Goal: Communication & Community: Answer question/provide support

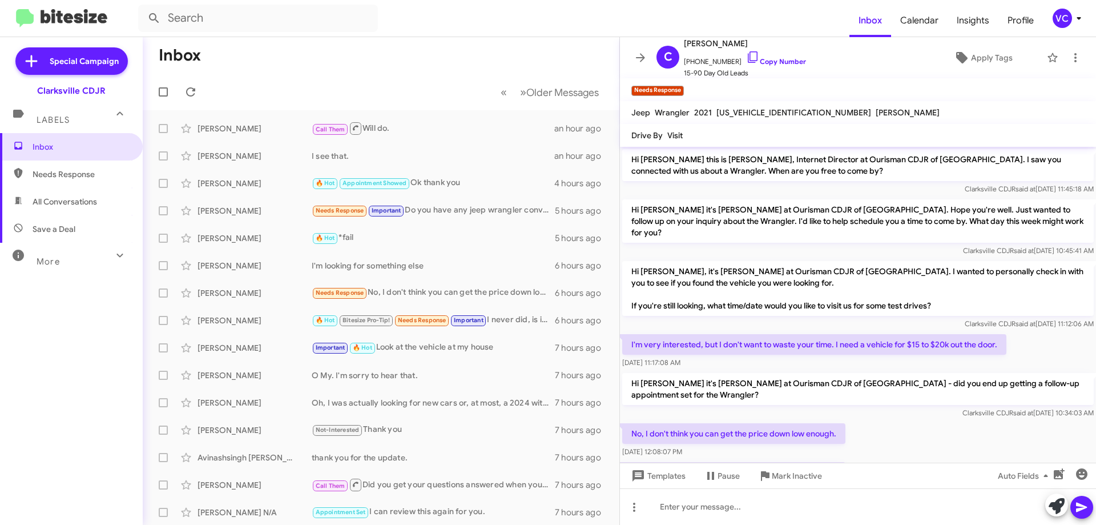
scroll to position [45, 0]
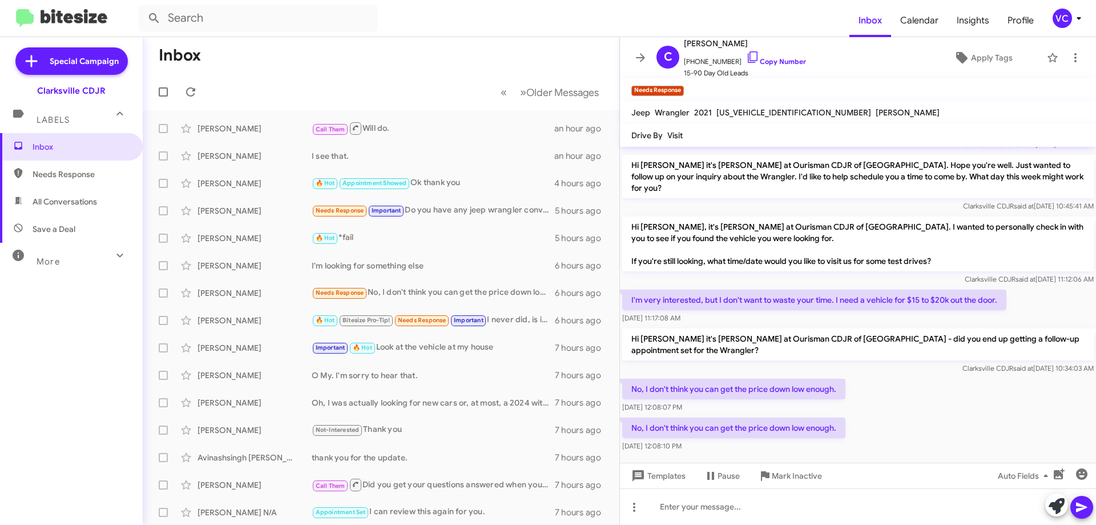
click at [421, 57] on mat-toolbar-row "Inbox" at bounding box center [381, 55] width 477 height 37
click at [192, 83] on button at bounding box center [190, 91] width 23 height 23
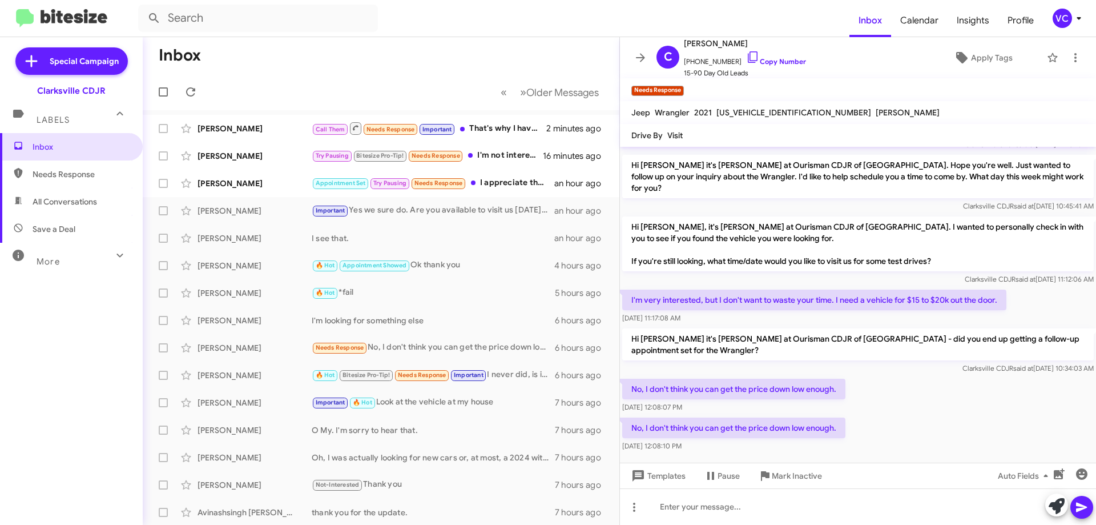
click at [0, 445] on div "Inbox Needs Response All Conversations Save a Deal More Important 🔥 Hot Appoint…" at bounding box center [71, 290] width 143 height 315
click at [420, 67] on mat-toolbar-row "Inbox" at bounding box center [381, 55] width 477 height 37
click at [234, 372] on div "[PERSON_NAME]" at bounding box center [255, 374] width 114 height 11
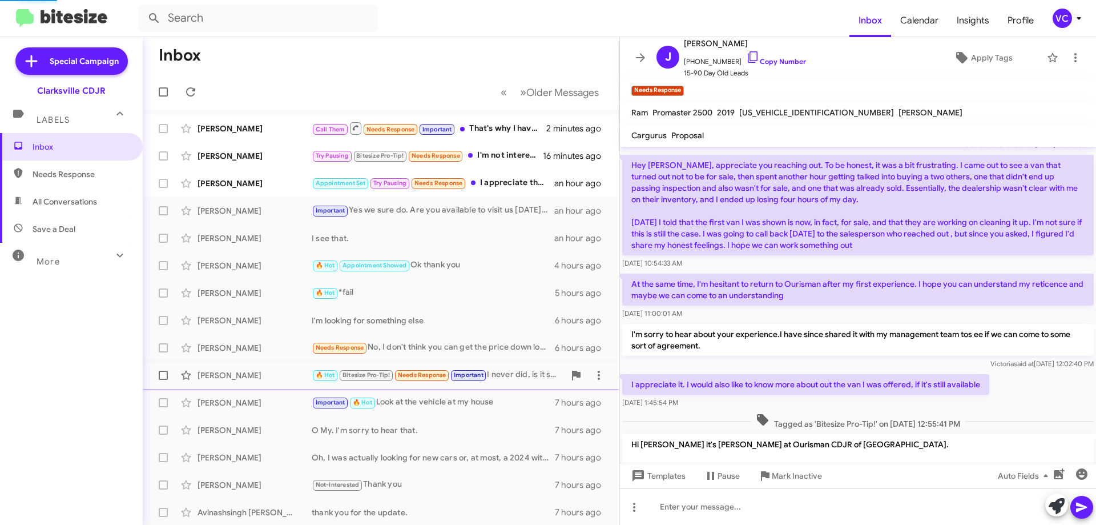
scroll to position [224, 0]
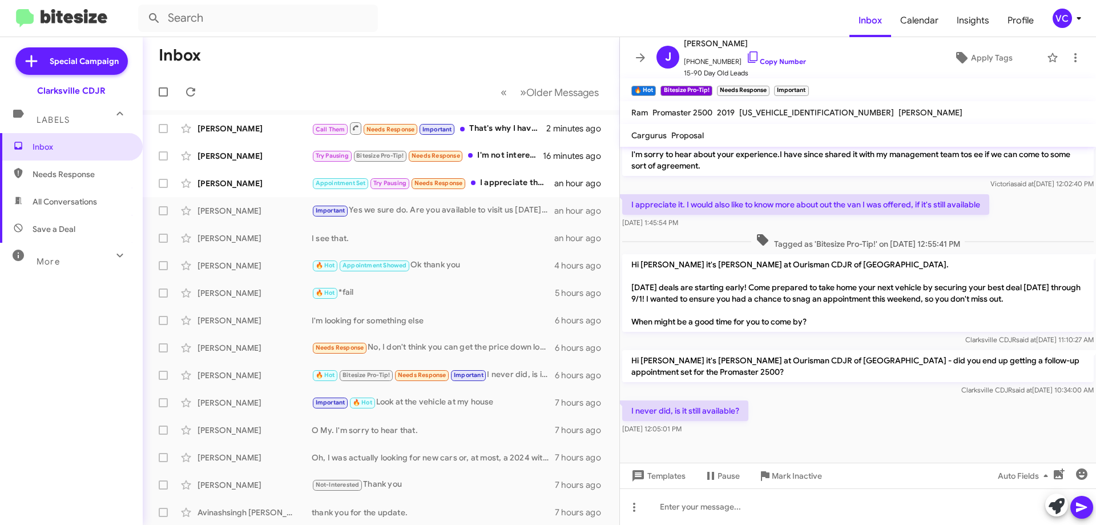
click at [871, 410] on div "I never did, is it still available? [DATE] 12:05:01 PM" at bounding box center [858, 417] width 476 height 39
click at [872, 410] on div "I never did, is it still available? [DATE] 12:05:01 PM" at bounding box center [858, 417] width 476 height 39
click at [766, 62] on link "Copy Number" at bounding box center [776, 61] width 60 height 9
click at [823, 429] on div "I never did, is it still available? [DATE] 12:05:01 PM" at bounding box center [858, 417] width 476 height 39
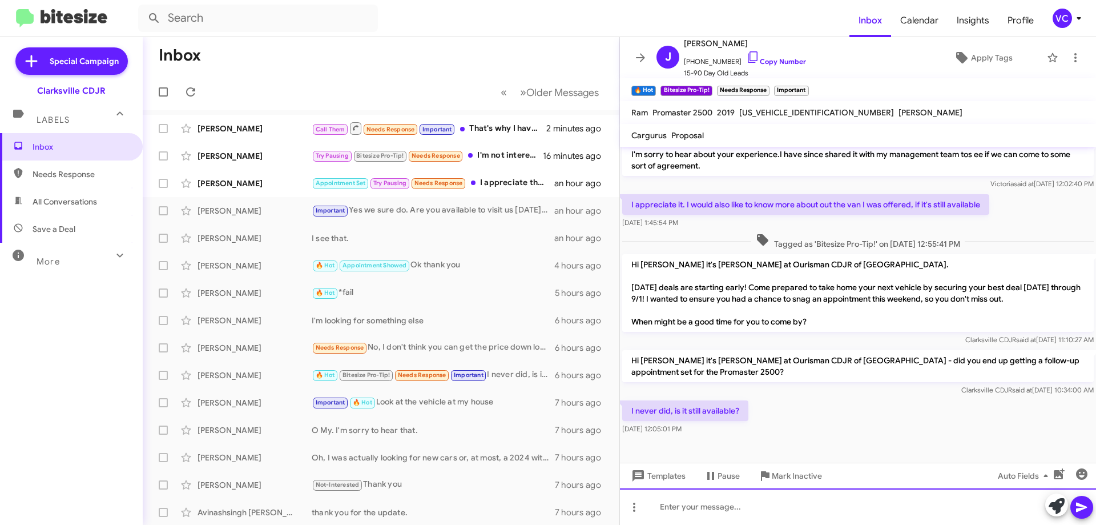
click at [776, 515] on div at bounding box center [858, 506] width 476 height 37
click at [767, 515] on div "no that one was" at bounding box center [858, 506] width 476 height 37
click at [768, 517] on div "no that one was" at bounding box center [858, 506] width 476 height 37
click at [925, 500] on div "no that one was has since sold." at bounding box center [858, 506] width 476 height 37
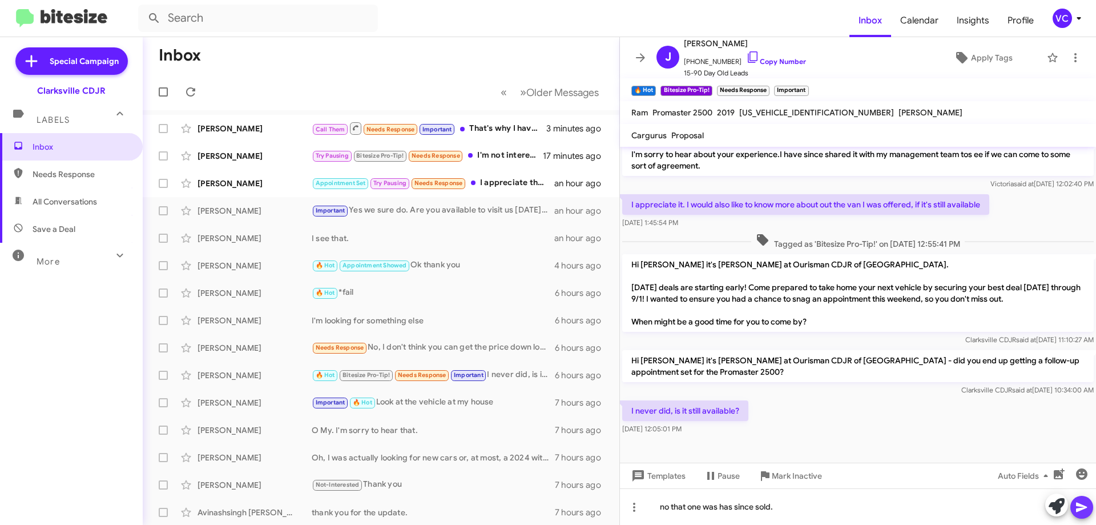
click at [1079, 503] on icon at bounding box center [1082, 507] width 14 height 14
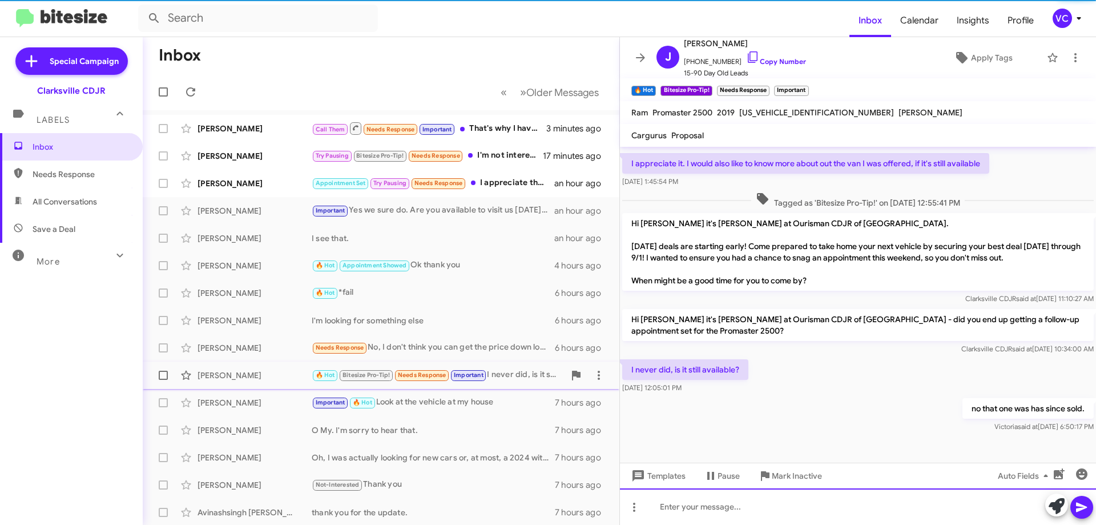
scroll to position [266, 0]
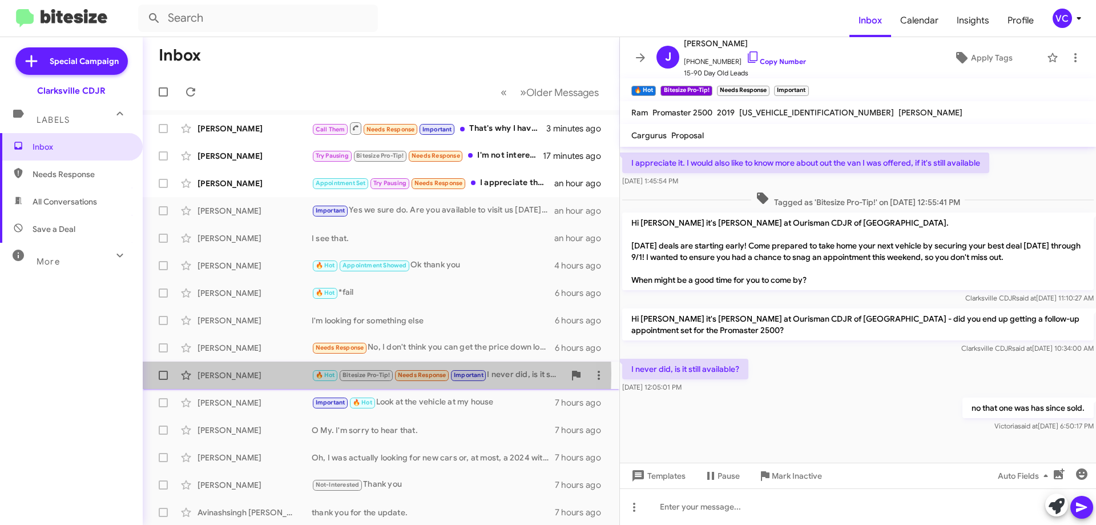
click at [241, 373] on div "[PERSON_NAME]" at bounding box center [255, 374] width 114 height 11
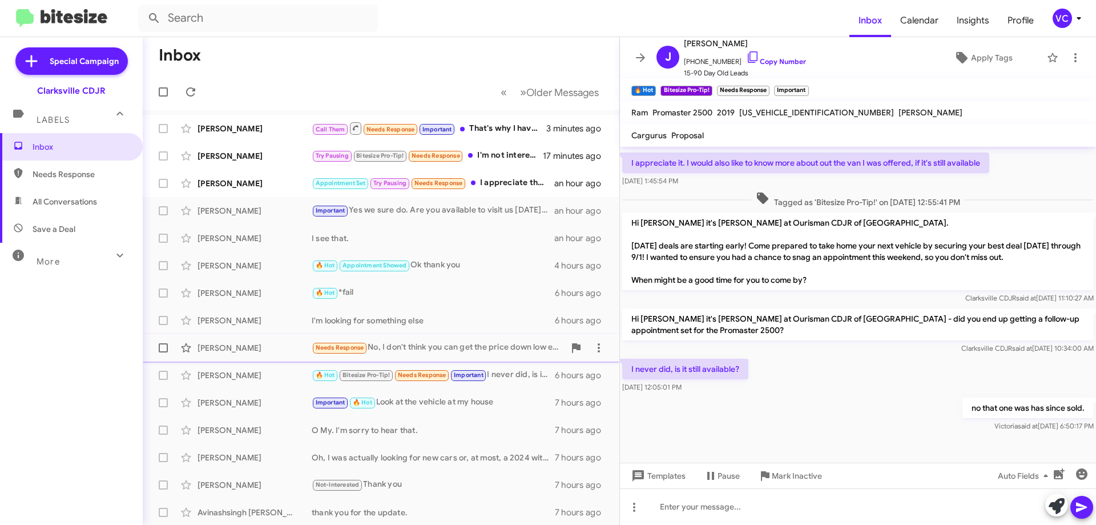
click at [291, 349] on div "[PERSON_NAME]" at bounding box center [255, 347] width 114 height 11
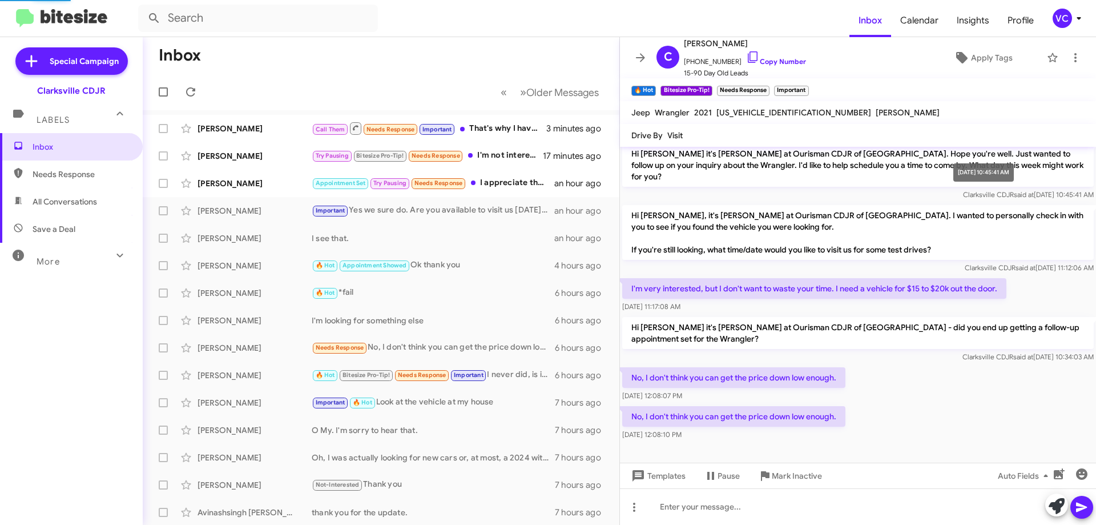
scroll to position [45, 0]
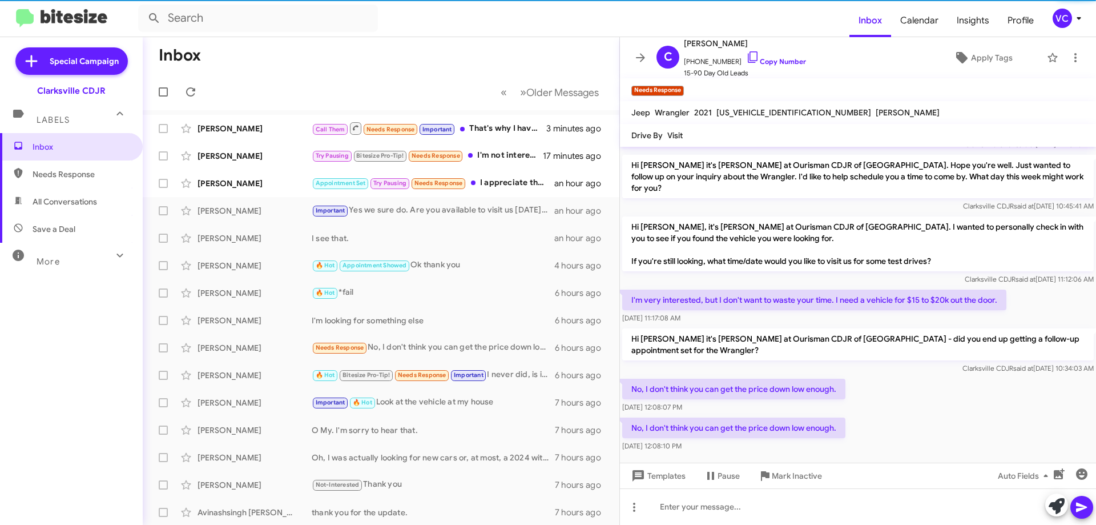
click at [960, 415] on div "No, I don't think you can get the price down low enough. [DATE] 12:08:10 PM" at bounding box center [858, 434] width 476 height 39
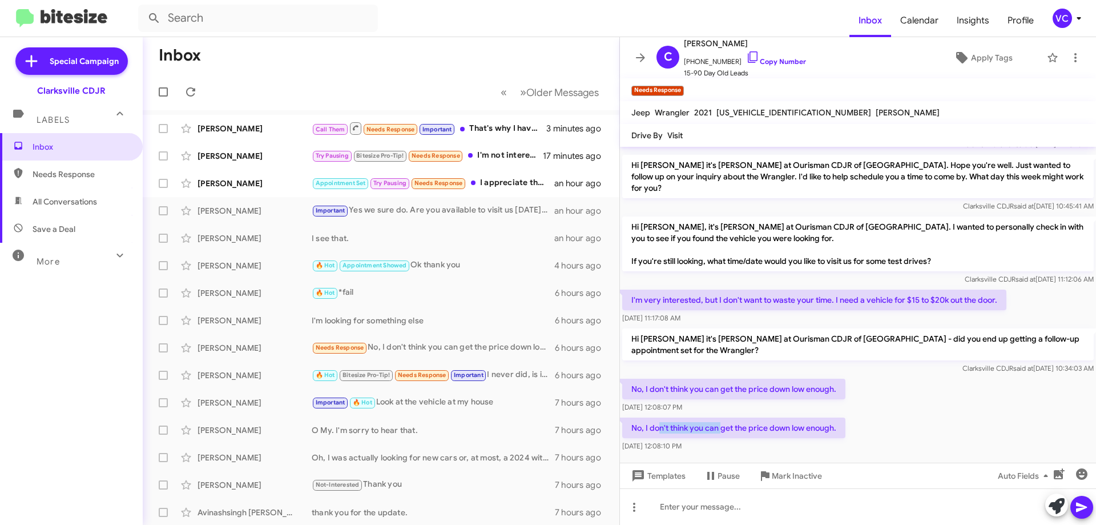
click at [820, 423] on div "No, I don't think you can get the price down low enough. [DATE] 12:08:10 PM" at bounding box center [858, 434] width 476 height 39
click at [972, 415] on div "No, I don't think you can get the price down low enough. [DATE] 12:08:10 PM" at bounding box center [858, 434] width 476 height 39
click at [970, 415] on div "No, I don't think you can get the price down low enough. [DATE] 12:08:10 PM" at bounding box center [858, 434] width 476 height 39
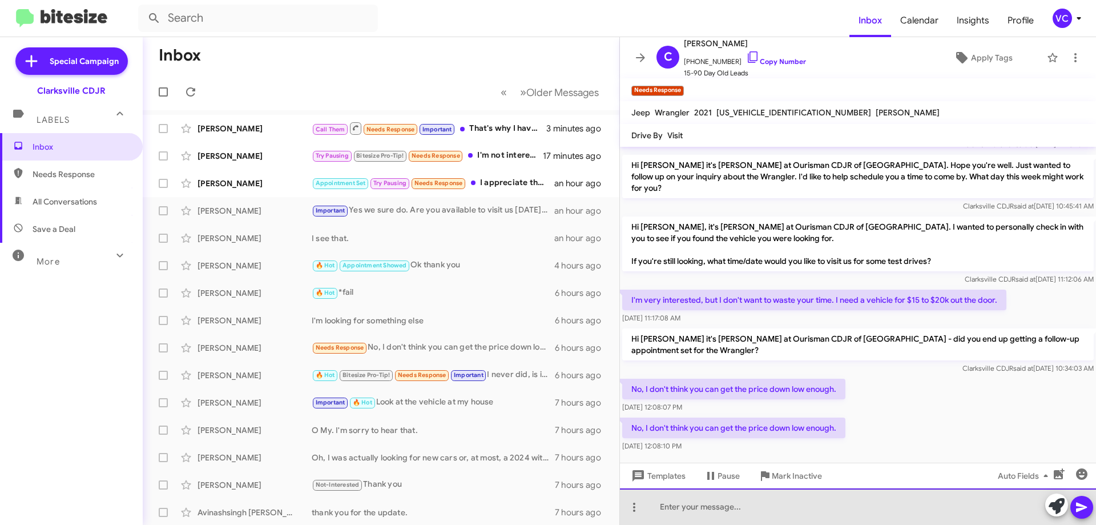
click at [762, 520] on div at bounding box center [858, 506] width 476 height 37
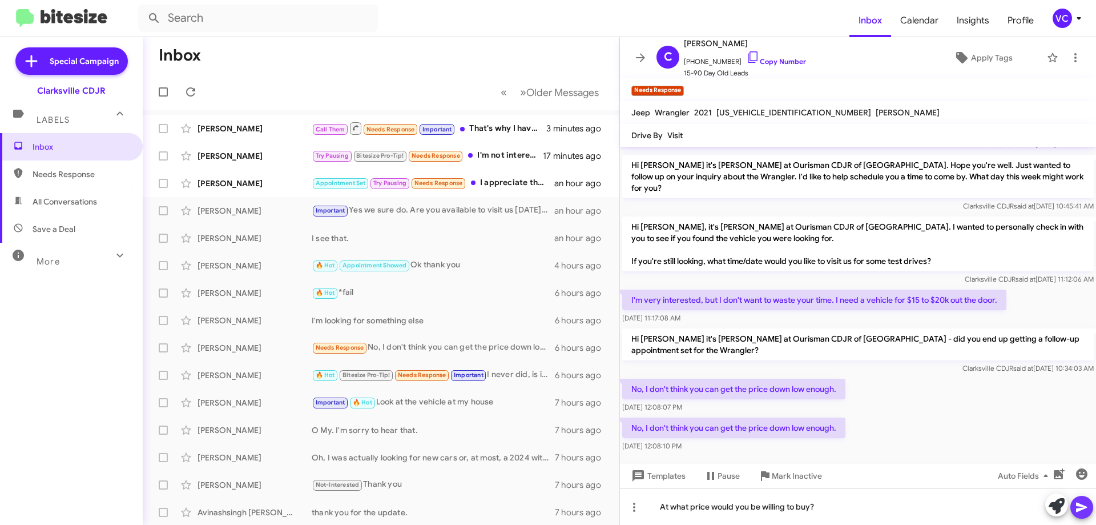
click at [1083, 500] on icon at bounding box center [1082, 507] width 14 height 14
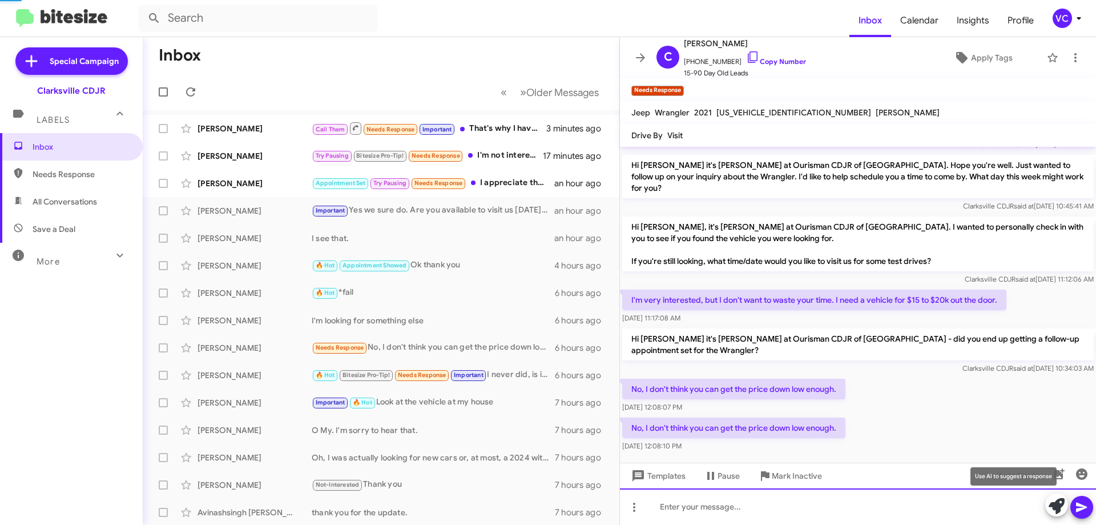
scroll to position [86, 0]
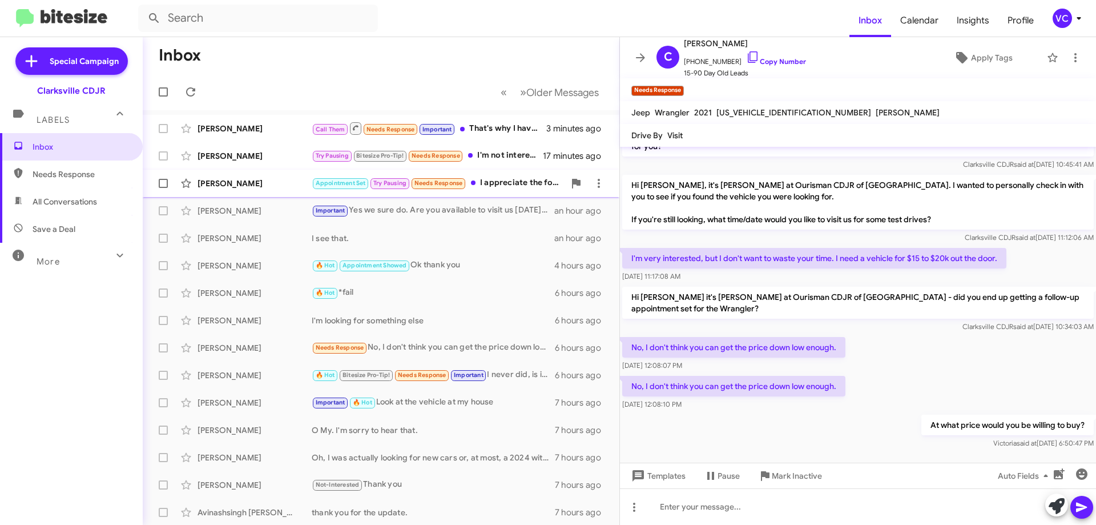
click at [250, 178] on div "[PERSON_NAME]" at bounding box center [255, 183] width 114 height 11
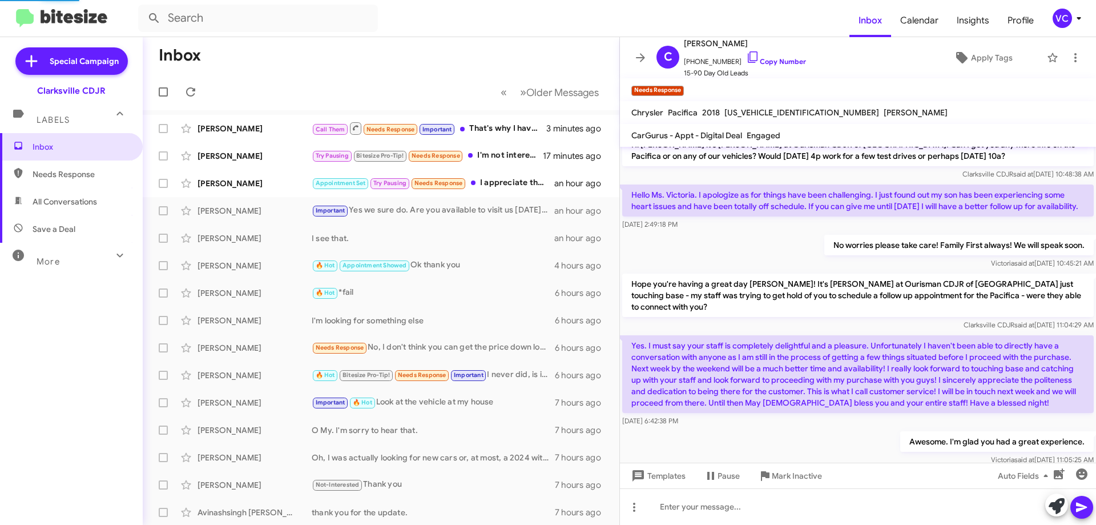
scroll to position [262, 0]
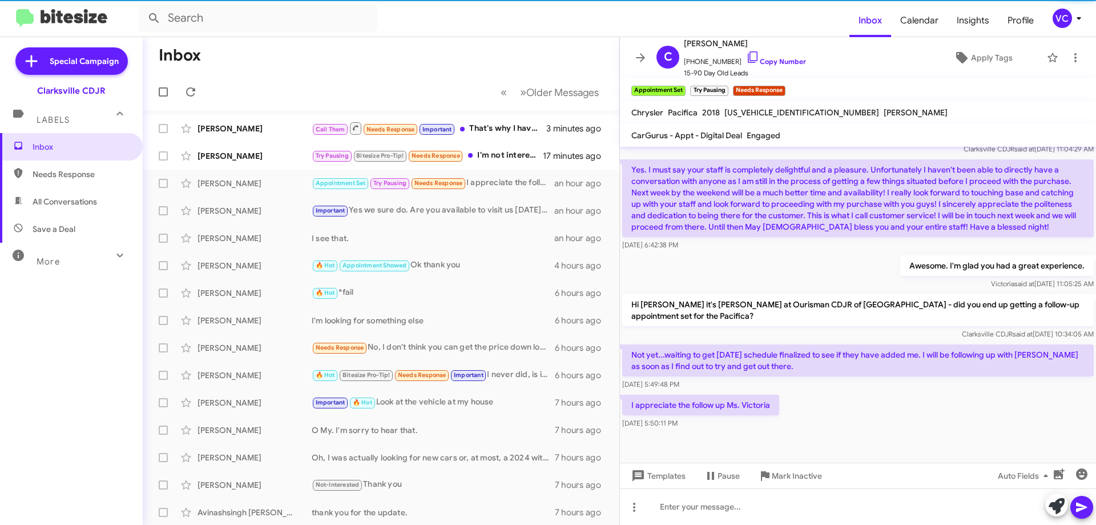
click at [940, 441] on div at bounding box center [858, 446] width 476 height 31
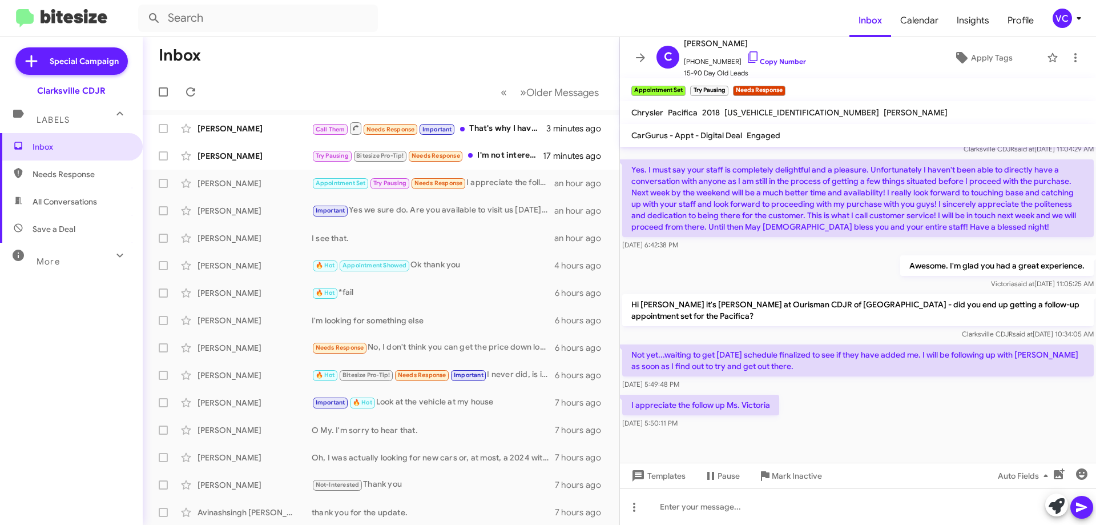
click at [822, 267] on div "Awesome. I'm glad you had a great experience. [PERSON_NAME] said at [DATE] 11:0…" at bounding box center [858, 272] width 476 height 39
click at [865, 409] on div "I appreciate the follow up Ms. Victoria [DATE] 5:50:11 PM" at bounding box center [858, 411] width 476 height 39
drag, startPoint x: 684, startPoint y: 353, endPoint x: 900, endPoint y: 356, distance: 215.8
click at [890, 353] on p "Not yet...waiting to get [DATE] schedule finalized to see if they have added me…" at bounding box center [858, 360] width 472 height 32
click at [950, 408] on div "I appreciate the follow up Ms. Victoria [DATE] 5:50:11 PM" at bounding box center [858, 411] width 476 height 39
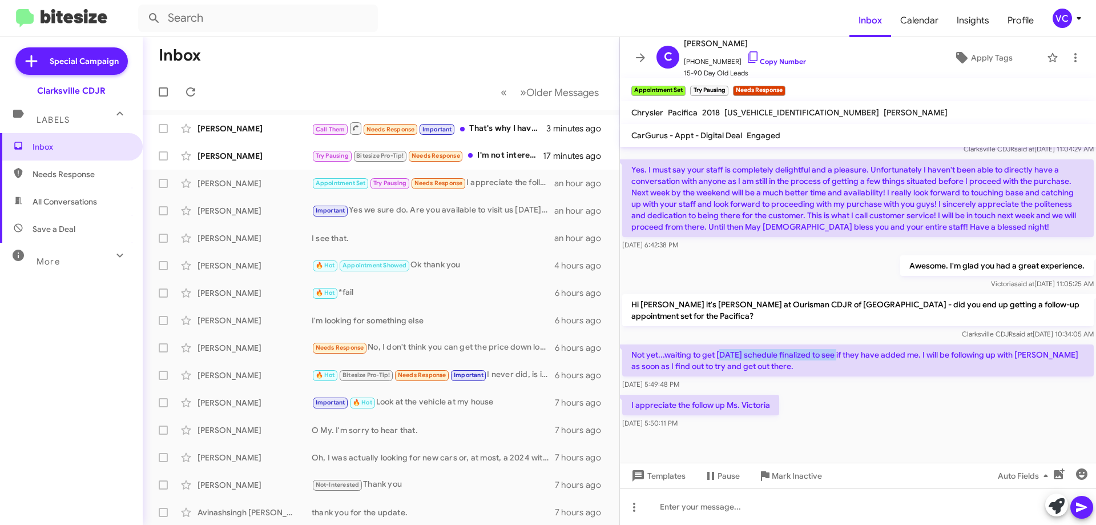
drag, startPoint x: 720, startPoint y: 358, endPoint x: 905, endPoint y: 377, distance: 185.9
click at [863, 362] on p "Not yet...waiting to get [DATE] schedule finalized to see if they have added me…" at bounding box center [858, 360] width 472 height 32
click at [956, 407] on div "I appreciate the follow up Ms. Victoria [DATE] 5:50:11 PM" at bounding box center [858, 411] width 476 height 39
click at [959, 415] on div "I appreciate the follow up Ms. Victoria [DATE] 5:50:11 PM" at bounding box center [858, 411] width 476 height 39
drag, startPoint x: 939, startPoint y: 419, endPoint x: 933, endPoint y: 407, distance: 13.3
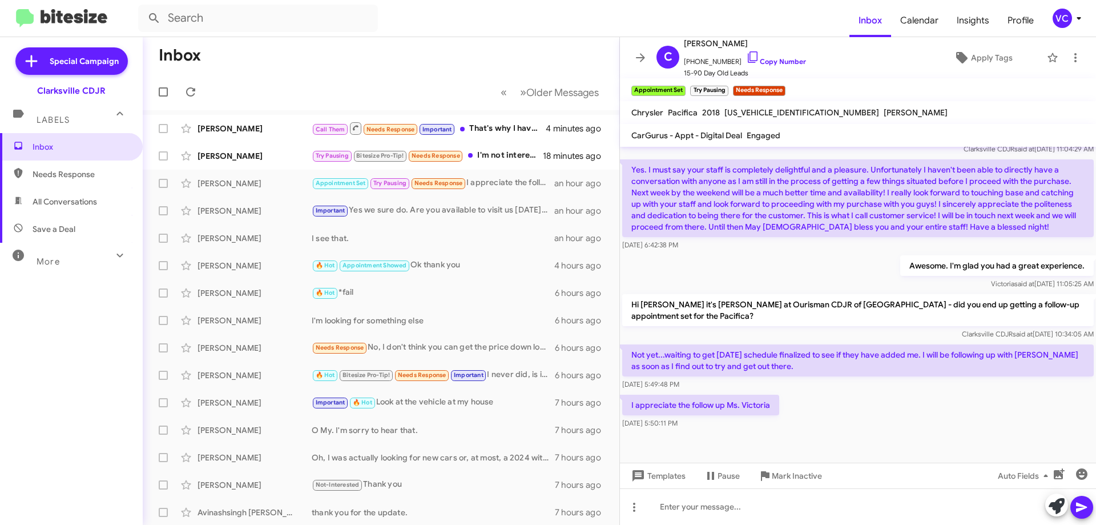
click at [938, 418] on div "I appreciate the follow up Ms. Victoria [DATE] 5:50:11 PM" at bounding box center [858, 411] width 476 height 39
click at [924, 400] on div "I appreciate the follow up Ms. Victoria [DATE] 5:50:11 PM" at bounding box center [858, 411] width 476 height 39
click at [780, 255] on div "Awesome. I'm glad you had a great experience. [PERSON_NAME] said at [DATE] 11:0…" at bounding box center [858, 272] width 476 height 39
click at [886, 391] on div "Not yet...waiting to get [DATE] schedule finalized to see if they have added me…" at bounding box center [858, 367] width 476 height 50
drag, startPoint x: 879, startPoint y: 355, endPoint x: 1024, endPoint y: 366, distance: 145.4
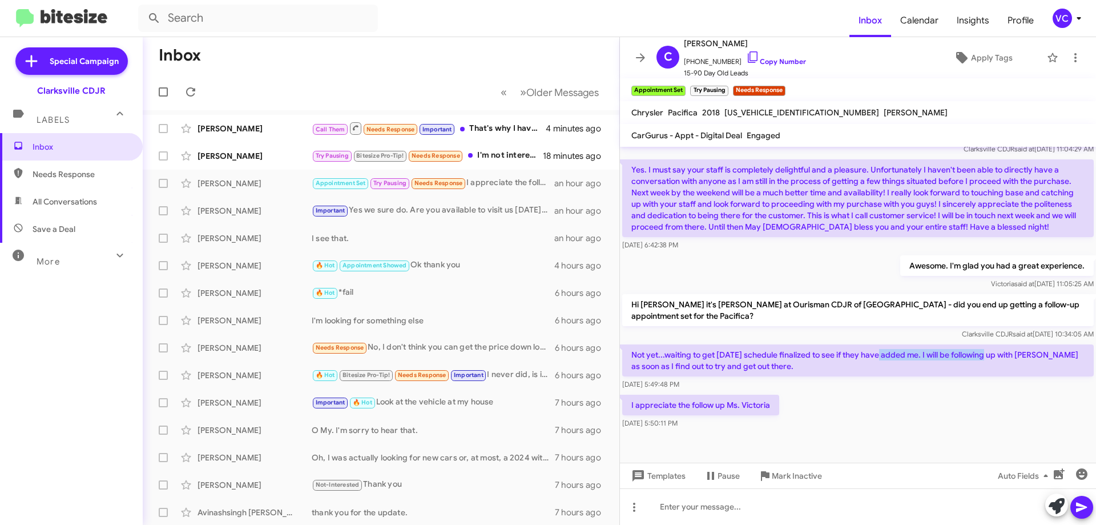
click at [1012, 360] on p "Not yet...waiting to get [DATE] schedule finalized to see if they have added me…" at bounding box center [858, 360] width 472 height 32
drag, startPoint x: 1022, startPoint y: 421, endPoint x: 1018, endPoint y: 427, distance: 7.4
click at [1022, 422] on div "I appreciate the follow up Ms. Victoria [DATE] 5:50:11 PM" at bounding box center [858, 411] width 476 height 39
click at [985, 429] on div "I appreciate the follow up Ms. Victoria [DATE] 5:50:11 PM" at bounding box center [858, 411] width 476 height 39
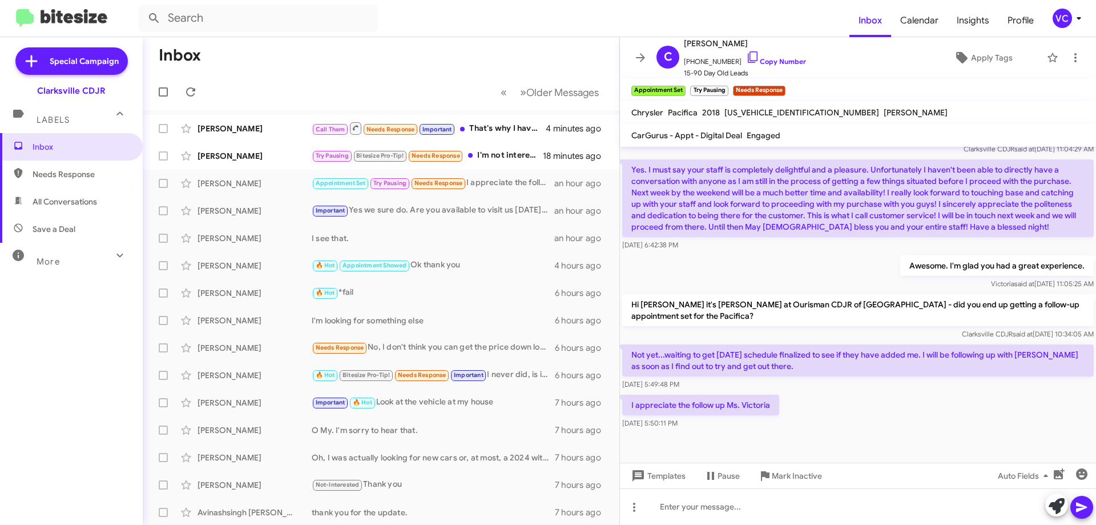
click at [808, 267] on div "Awesome. I'm glad you had a great experience. [PERSON_NAME] said at [DATE] 11:0…" at bounding box center [858, 272] width 476 height 39
click at [854, 408] on div "I appreciate the follow up Ms. Victoria [DATE] 5:50:11 PM" at bounding box center [858, 411] width 476 height 39
click at [855, 408] on div "I appreciate the follow up Ms. Victoria [DATE] 5:50:11 PM" at bounding box center [858, 411] width 476 height 39
drag, startPoint x: 692, startPoint y: 402, endPoint x: 817, endPoint y: 400, distance: 124.5
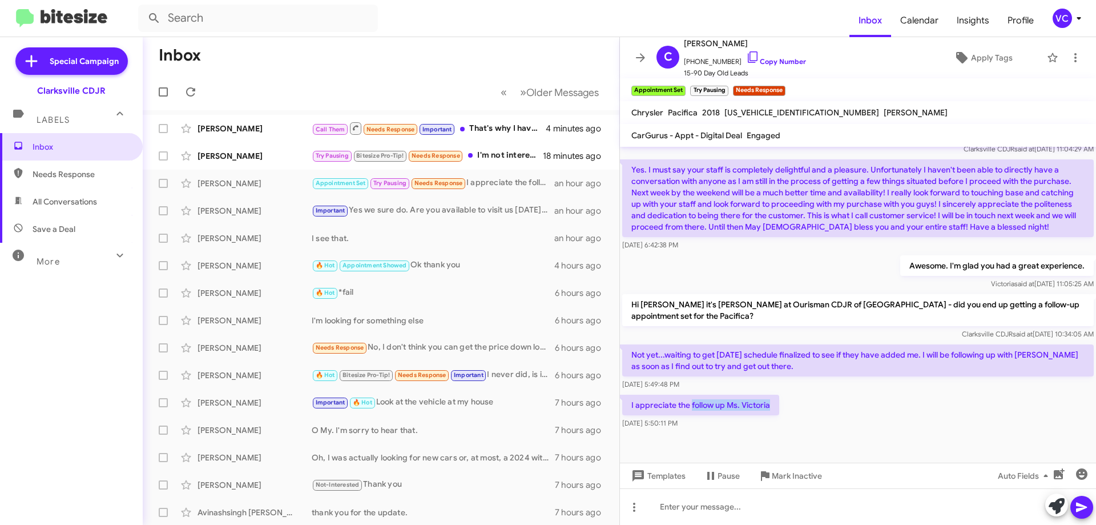
click at [796, 404] on div "I appreciate the follow up Ms. Victoria [DATE] 5:50:11 PM" at bounding box center [858, 411] width 476 height 39
click at [839, 402] on div "I appreciate the follow up Ms. Victoria [DATE] 5:50:11 PM" at bounding box center [858, 411] width 476 height 39
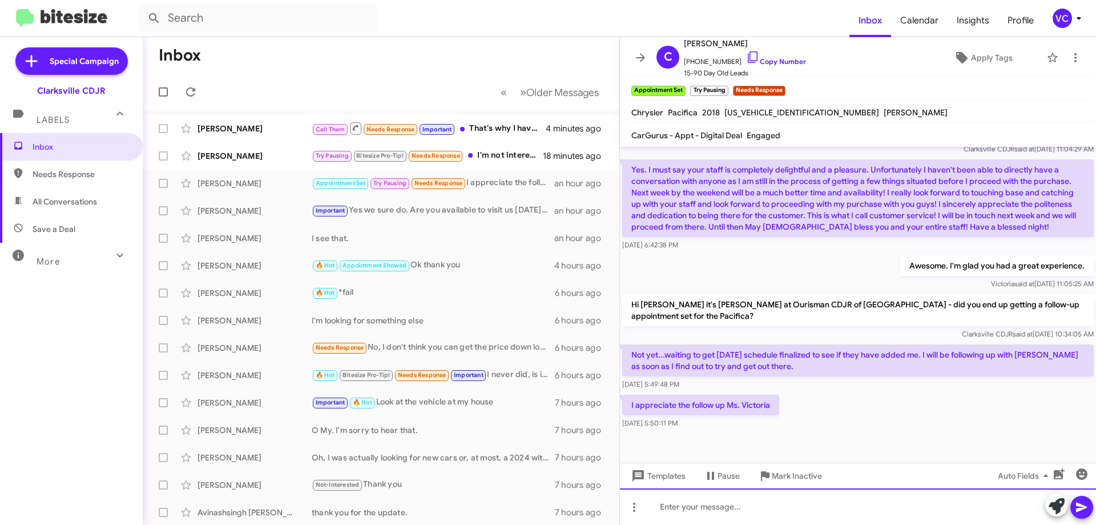
click at [708, 509] on div at bounding box center [858, 506] width 476 height 37
click at [764, 503] on div "Your welcome." at bounding box center [858, 506] width 476 height 37
click at [756, 509] on div "Your welcome." at bounding box center [858, 506] width 476 height 37
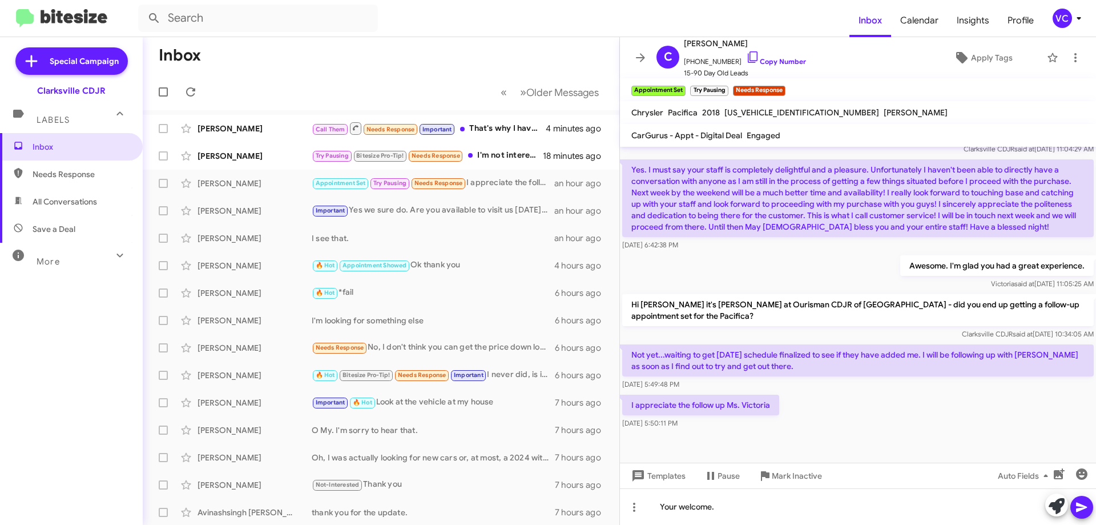
click at [884, 420] on div "I appreciate the follow up Ms. Victoria [DATE] 5:50:11 PM" at bounding box center [858, 411] width 476 height 39
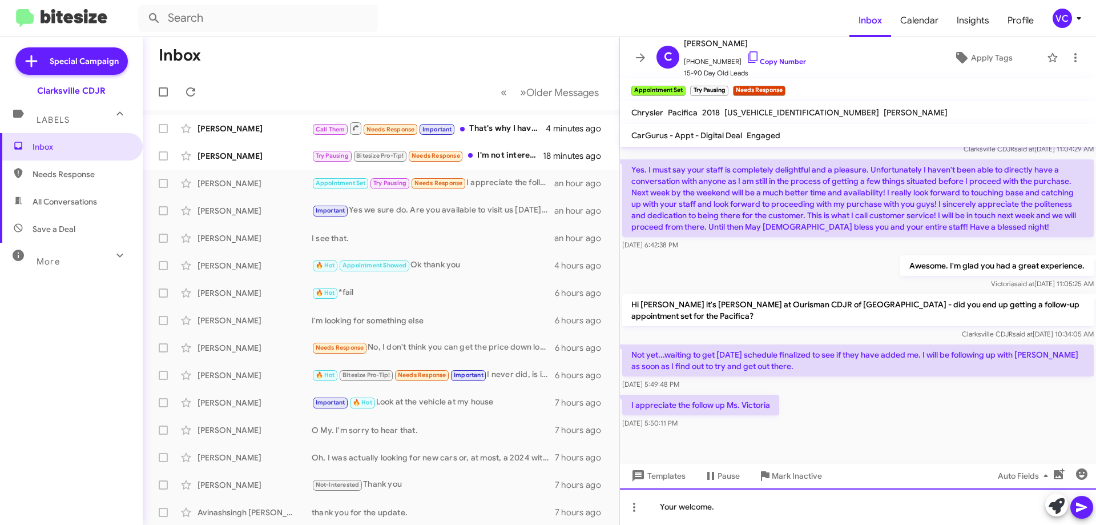
click at [770, 502] on div "Your welcome." at bounding box center [858, 506] width 476 height 37
click at [674, 505] on div "Your welcome." at bounding box center [858, 506] width 476 height 37
click at [676, 506] on div "You'r welcome." at bounding box center [858, 506] width 476 height 37
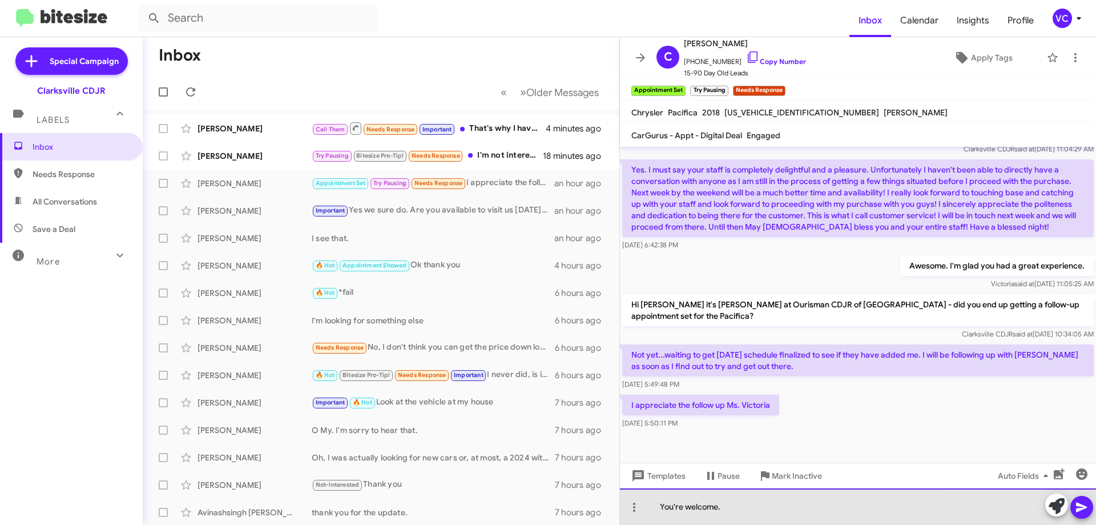
click at [731, 511] on div "You're welcome." at bounding box center [858, 506] width 476 height 37
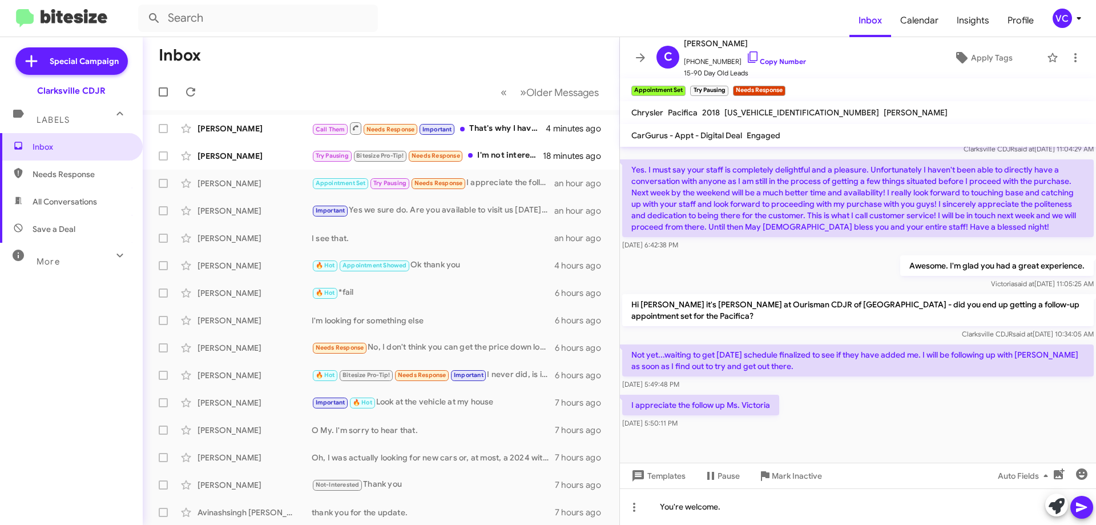
click at [1081, 506] on icon at bounding box center [1081, 507] width 11 height 10
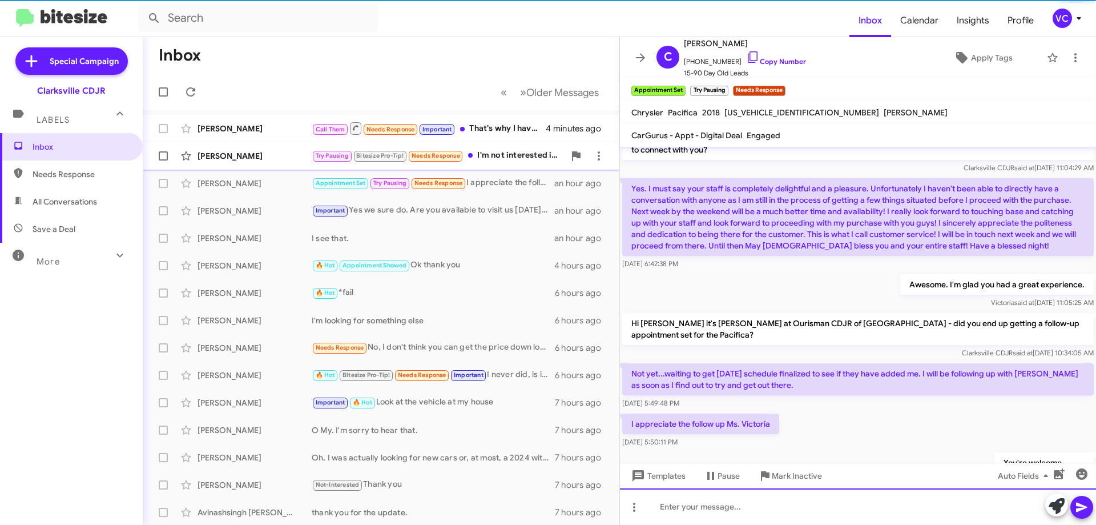
scroll to position [304, 0]
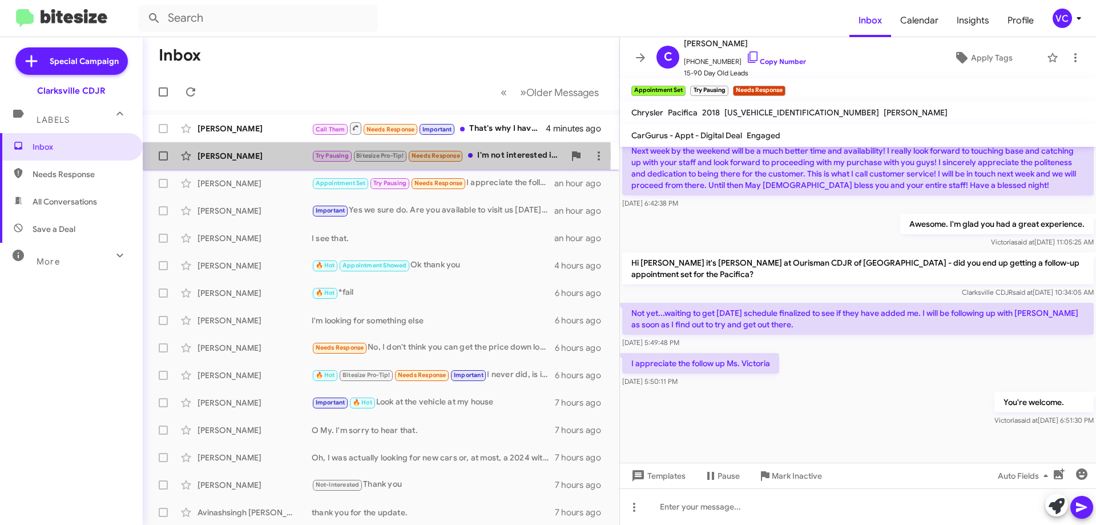
click at [228, 155] on div "[PERSON_NAME]" at bounding box center [255, 155] width 114 height 11
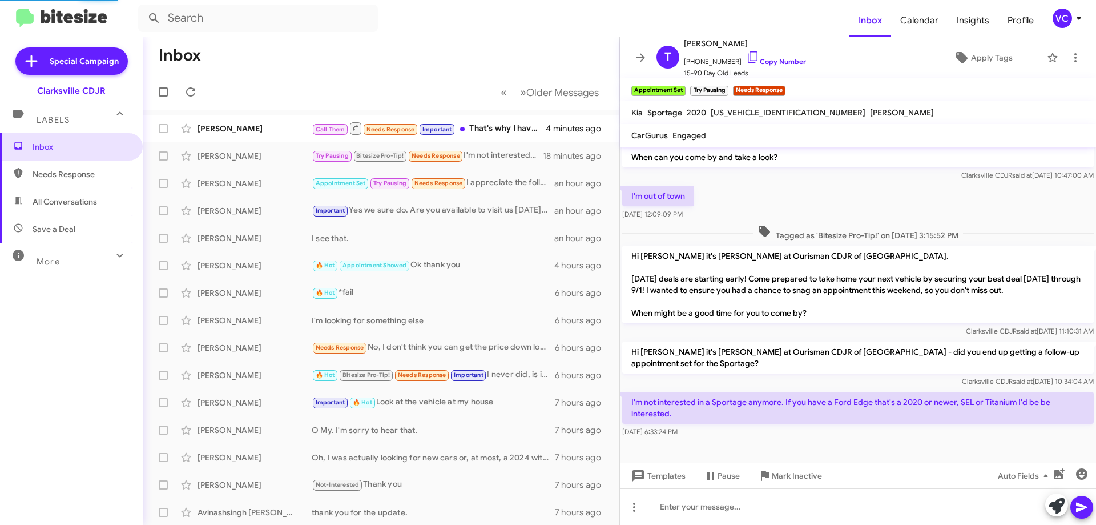
scroll to position [171, 0]
drag, startPoint x: 770, startPoint y: 440, endPoint x: 806, endPoint y: 428, distance: 38.6
click at [770, 440] on div at bounding box center [858, 451] width 476 height 23
drag, startPoint x: 775, startPoint y: 403, endPoint x: 942, endPoint y: 406, distance: 167.3
click at [940, 406] on p "I'm not interested in a Sportage anymore. If you have a Ford Edge that's a 2020…" at bounding box center [858, 408] width 472 height 32
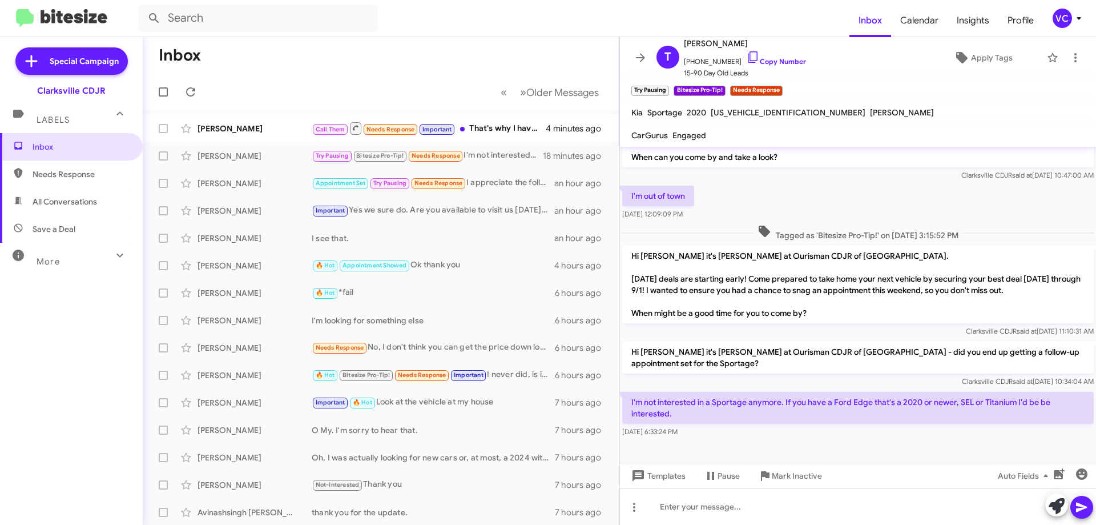
click at [964, 440] on div at bounding box center [858, 451] width 476 height 23
click at [953, 429] on div "[DATE] 6:33:24 PM" at bounding box center [858, 431] width 472 height 11
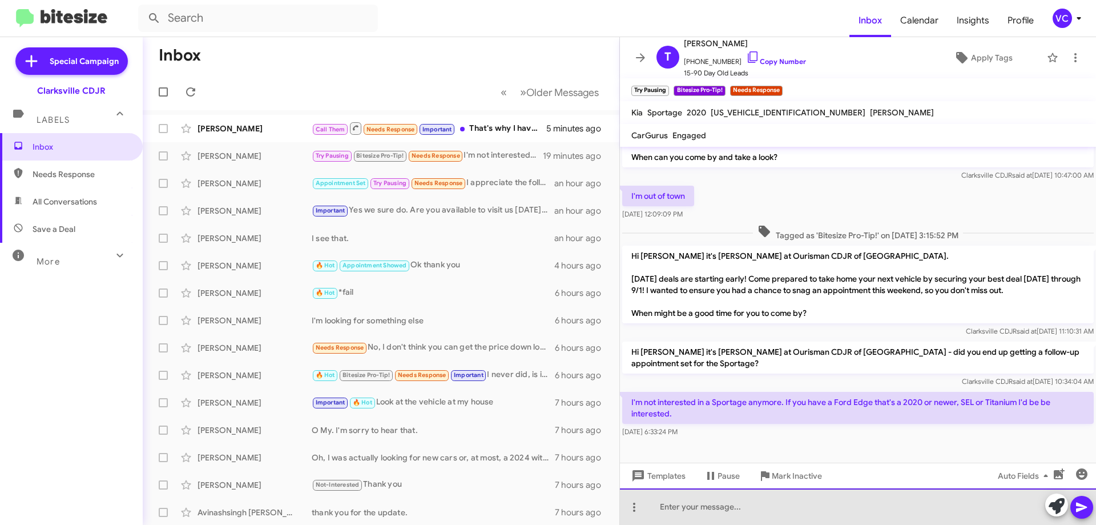
click at [754, 507] on div at bounding box center [858, 506] width 476 height 37
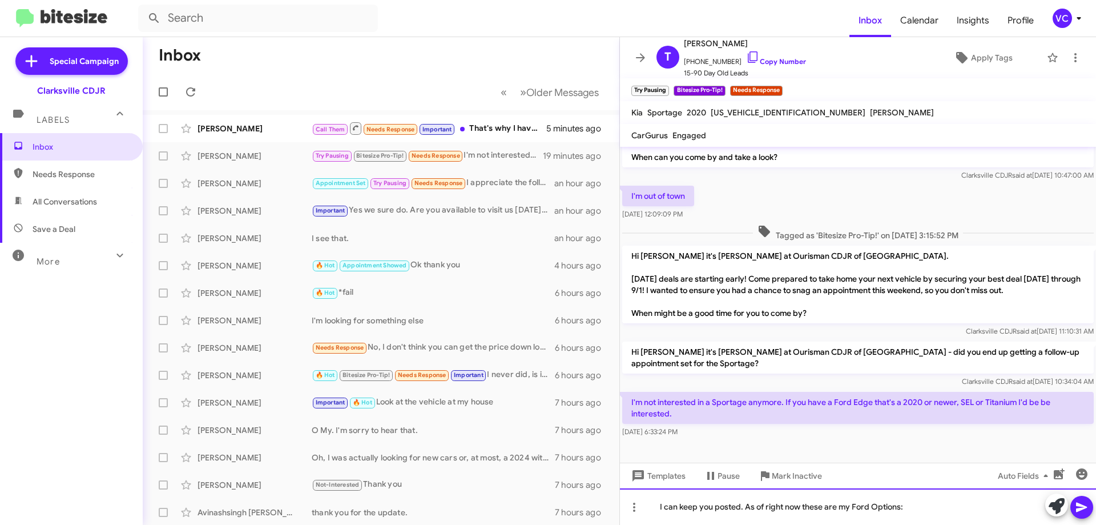
click at [924, 508] on div "I can keep you posted. As of right now these are my Ford Options:" at bounding box center [858, 506] width 476 height 37
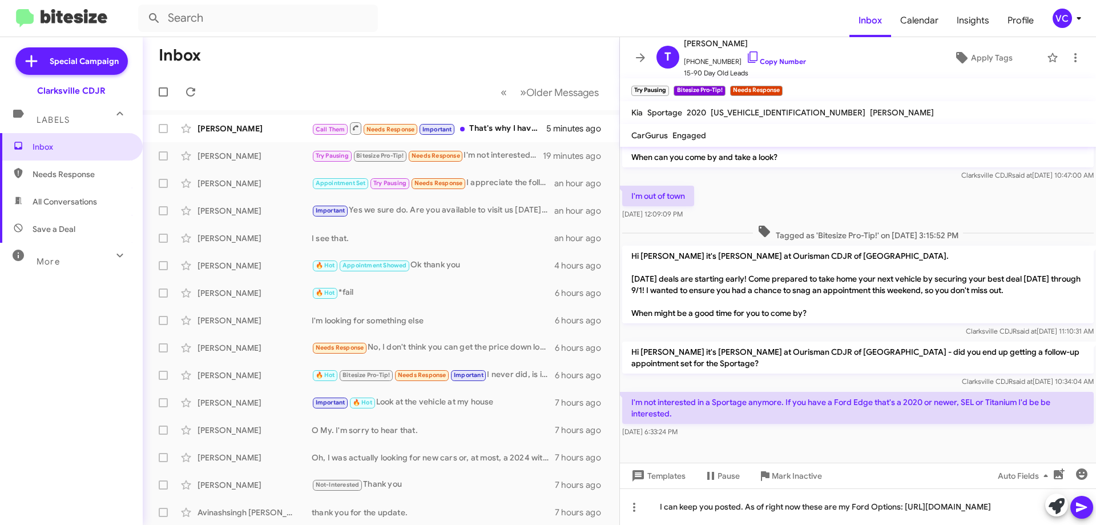
click at [1081, 515] on span at bounding box center [1082, 507] width 14 height 23
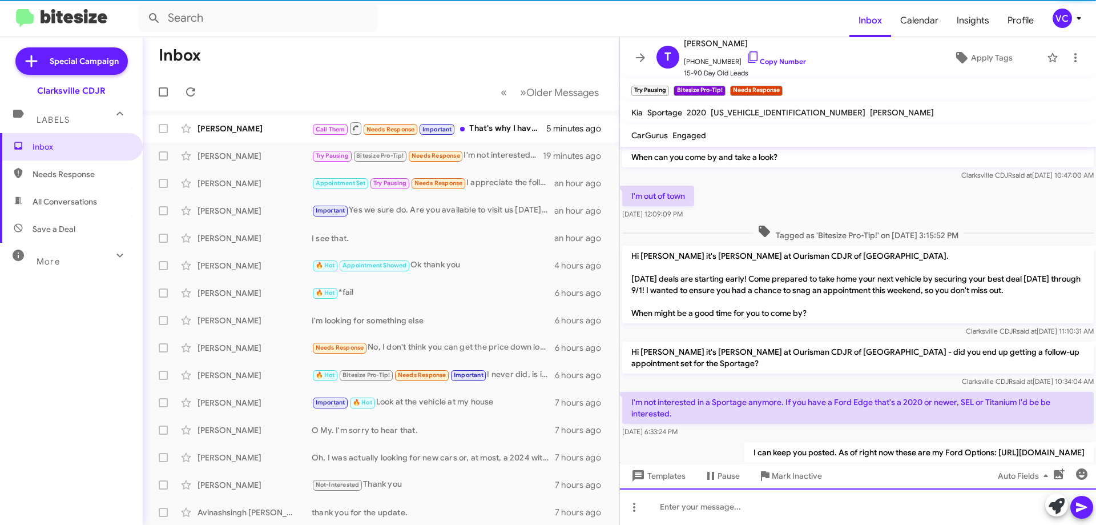
scroll to position [0, 0]
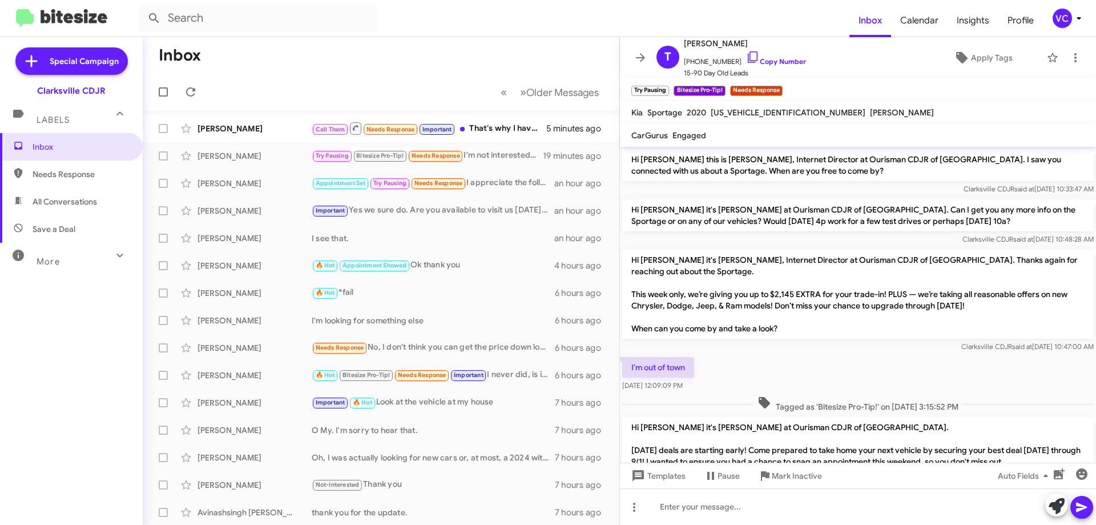
click at [271, 62] on mat-toolbar-row "Inbox" at bounding box center [381, 55] width 477 height 37
click at [189, 94] on icon at bounding box center [191, 92] width 14 height 14
click at [395, 75] on mat-toolbar-row "« Previous » Next Older Messages" at bounding box center [381, 92] width 477 height 37
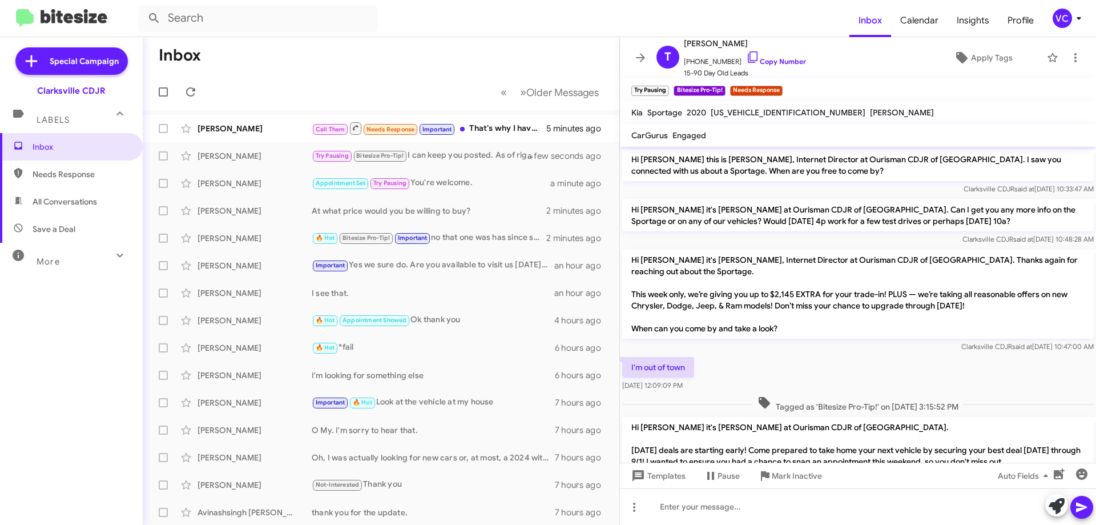
click at [396, 74] on mat-toolbar-row "« Previous » Next Older Messages" at bounding box center [381, 92] width 477 height 37
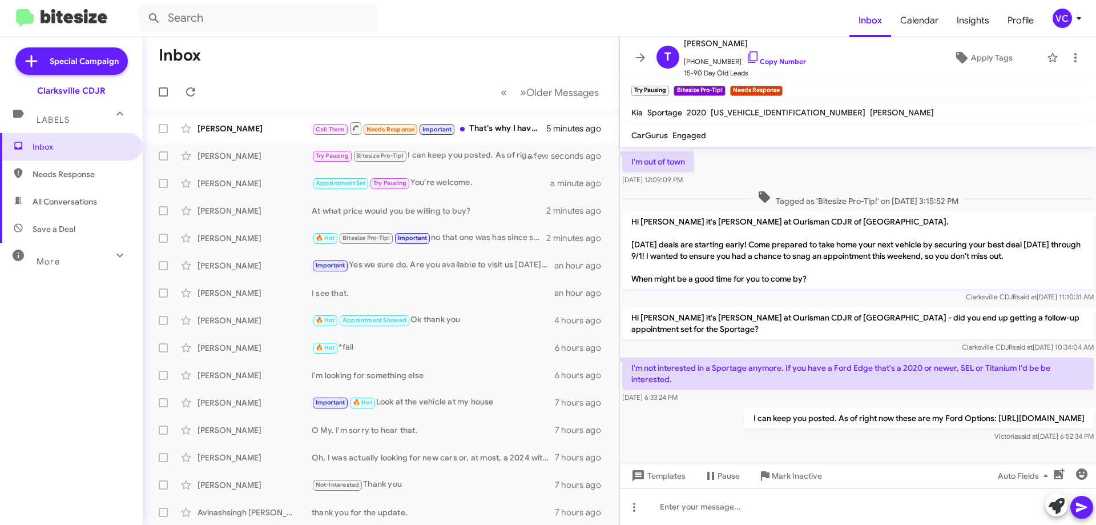
scroll to position [224, 0]
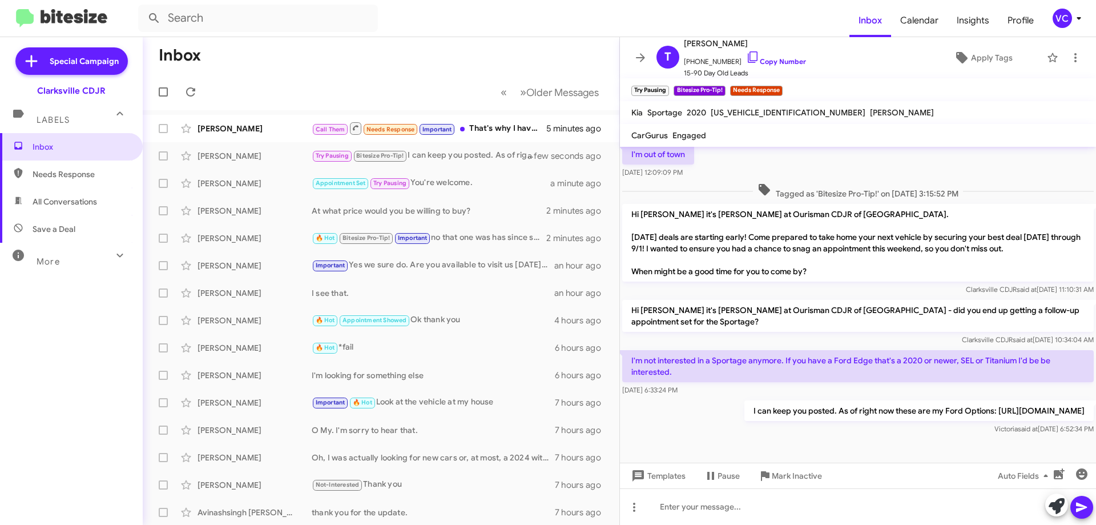
click at [845, 448] on div at bounding box center [858, 450] width 476 height 26
click at [275, 124] on div "[PERSON_NAME]" at bounding box center [255, 128] width 114 height 11
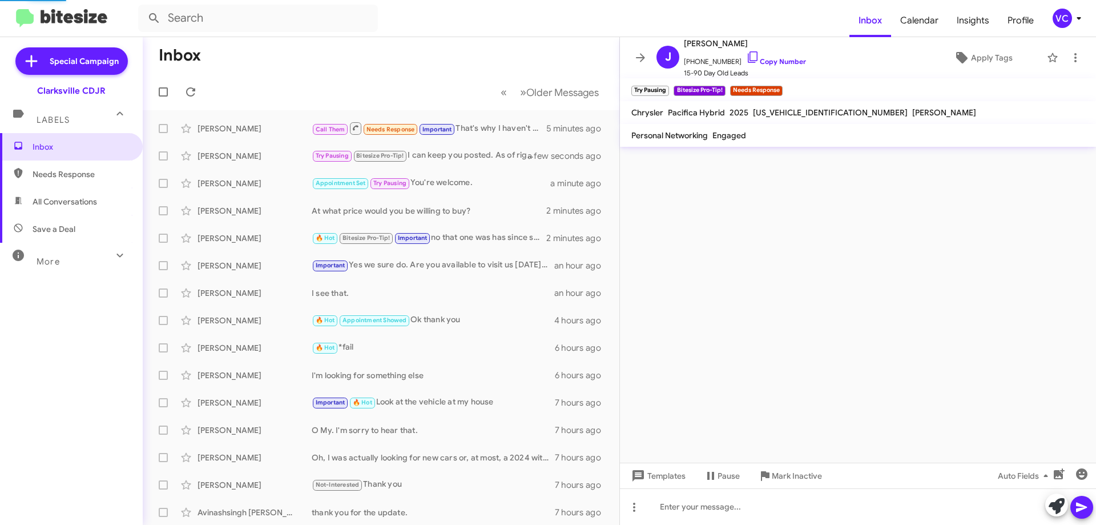
scroll to position [446, 0]
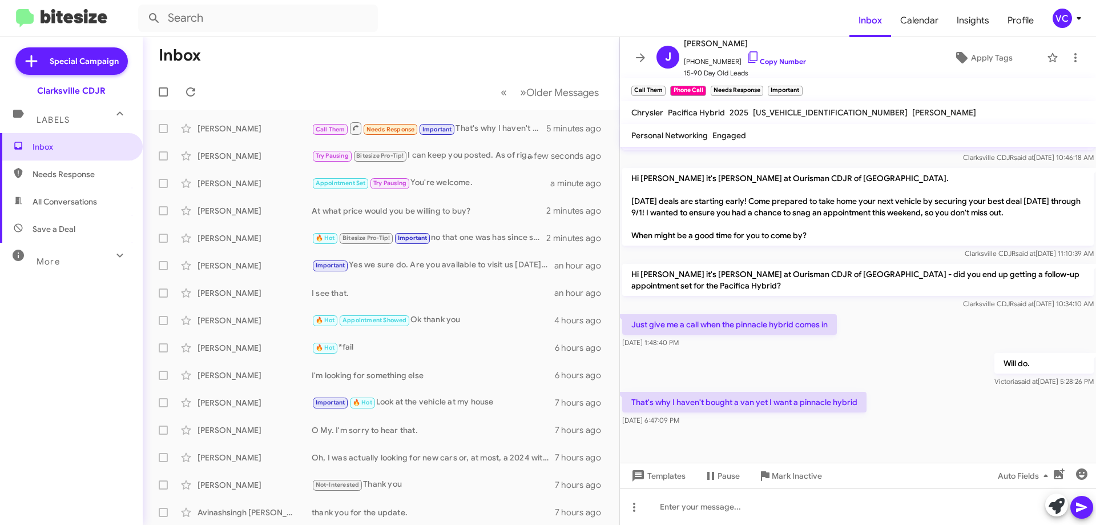
click at [876, 357] on div "Will do. [PERSON_NAME] said at [DATE] 5:28:26 PM" at bounding box center [858, 370] width 476 height 39
click at [937, 416] on div "That's why I haven't bought a van yet I want a pinnacle hybrid [DATE] 6:47:09 PM" at bounding box center [858, 408] width 476 height 39
click at [929, 410] on div "That's why I haven't bought a van yet I want a pinnacle hybrid [DATE] 6:47:09 PM" at bounding box center [858, 408] width 476 height 39
click at [885, 348] on div "Just give me a call when the pinnacle hybrid comes in [DATE] 1:48:40 PM" at bounding box center [858, 331] width 476 height 39
click at [908, 425] on div "That's why I haven't bought a van yet I want a pinnacle hybrid [DATE] 6:47:09 PM" at bounding box center [858, 408] width 476 height 39
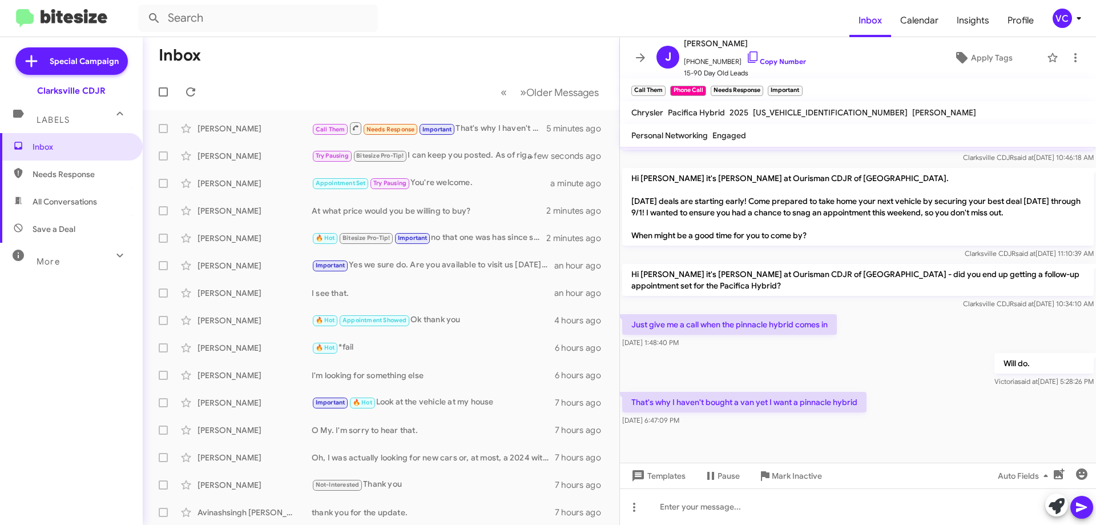
click at [908, 425] on div "That's why I haven't bought a van yet I want a pinnacle hybrid [DATE] 6:47:09 PM" at bounding box center [858, 408] width 476 height 39
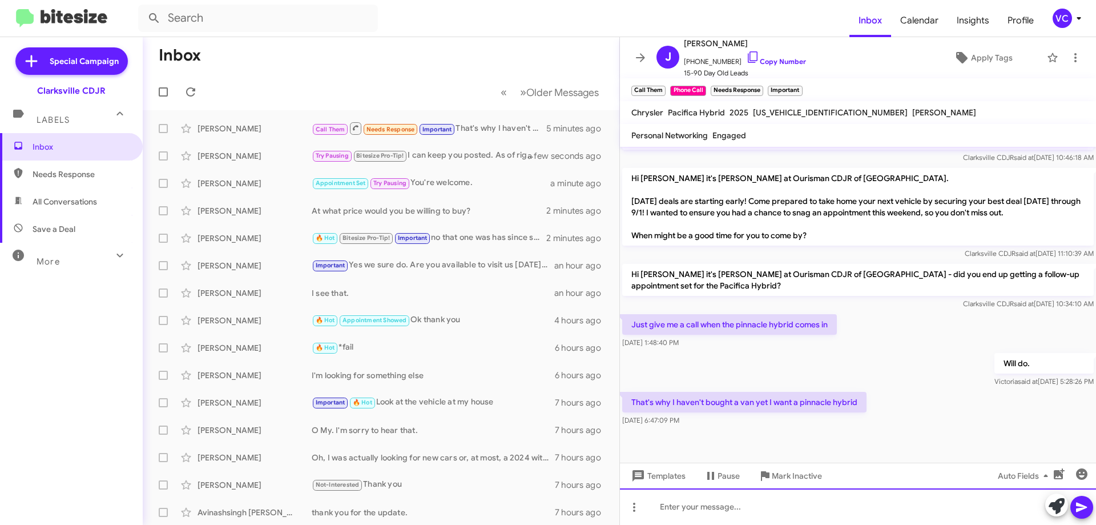
click at [813, 514] on div at bounding box center [858, 506] width 476 height 37
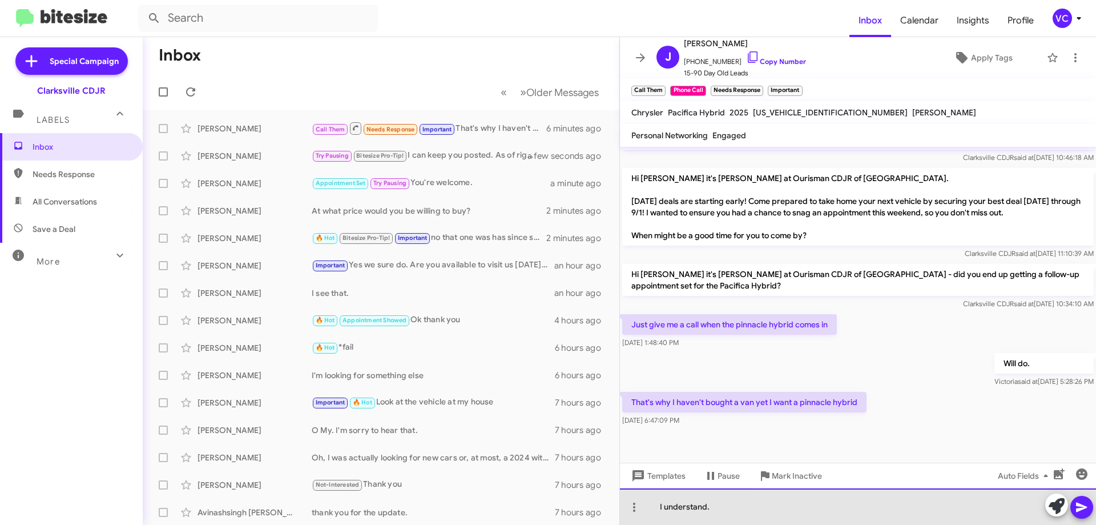
click at [851, 511] on div "I understand." at bounding box center [858, 506] width 476 height 37
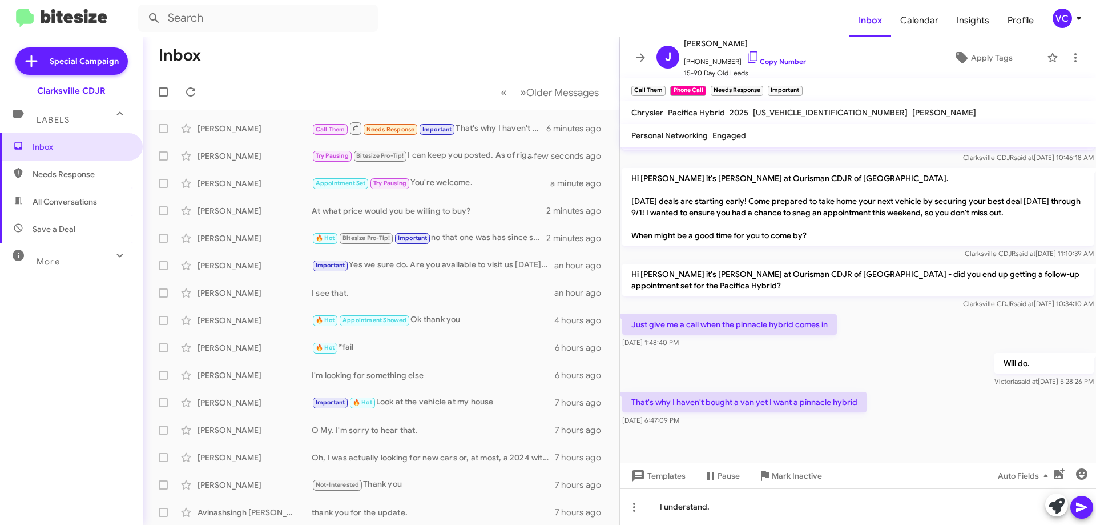
click at [1077, 505] on icon at bounding box center [1081, 507] width 11 height 10
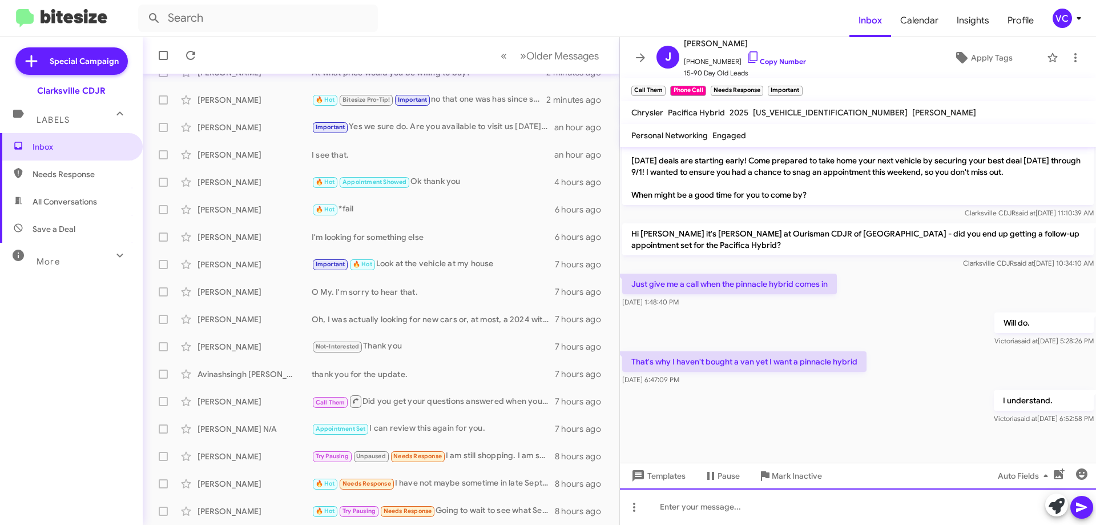
scroll to position [488, 0]
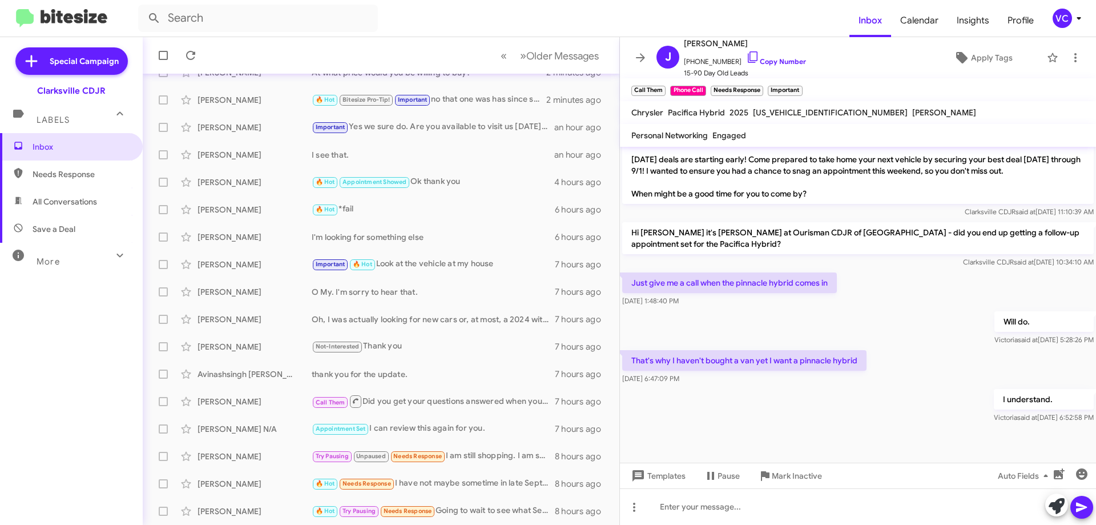
click at [942, 379] on div "That's why I haven't bought a van yet I want a pinnacle hybrid [DATE] 6:47:09 PM" at bounding box center [858, 367] width 476 height 39
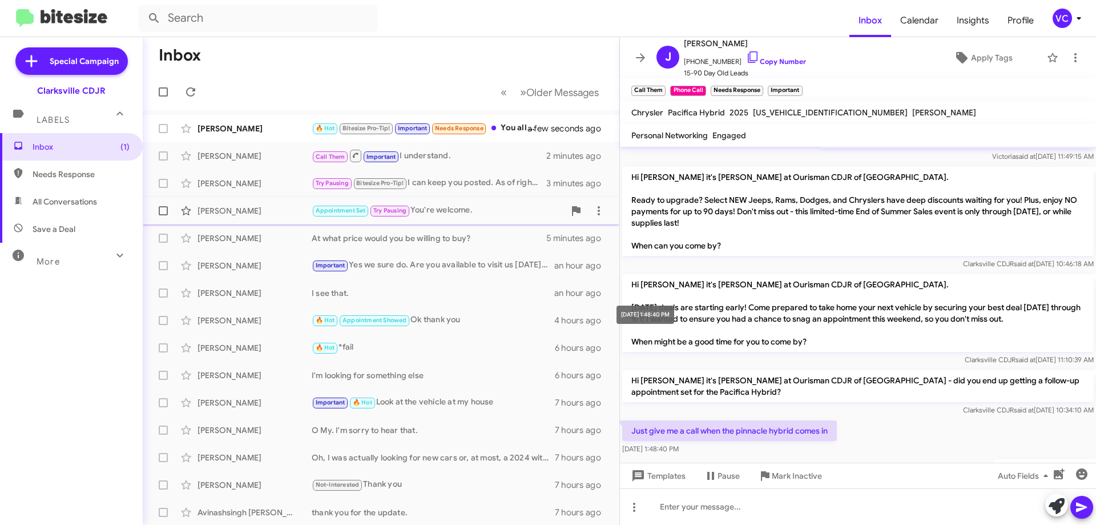
scroll to position [259, 0]
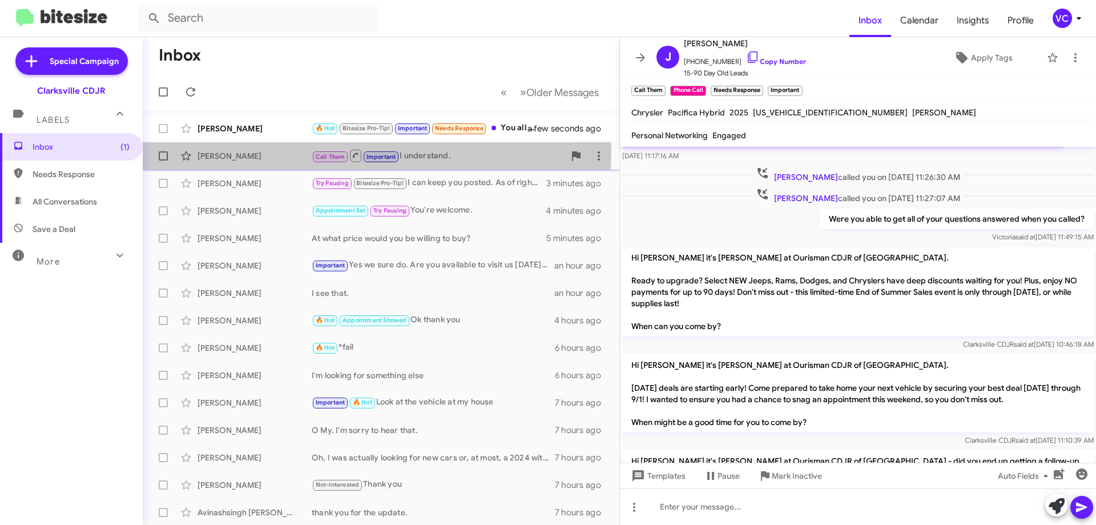
click at [232, 147] on div "[PERSON_NAME] Call Them Important I understand. 2 minutes ago" at bounding box center [381, 155] width 458 height 23
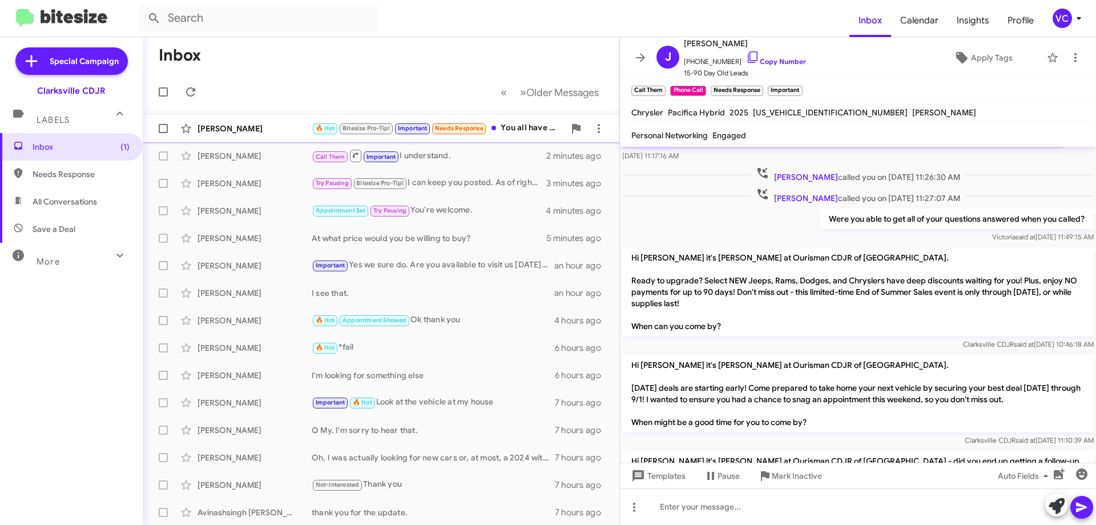
click at [247, 122] on div "[PERSON_NAME] 🔥 Hot Bitesize Pro-Tip! Important Needs Response You all have had…" at bounding box center [381, 128] width 458 height 23
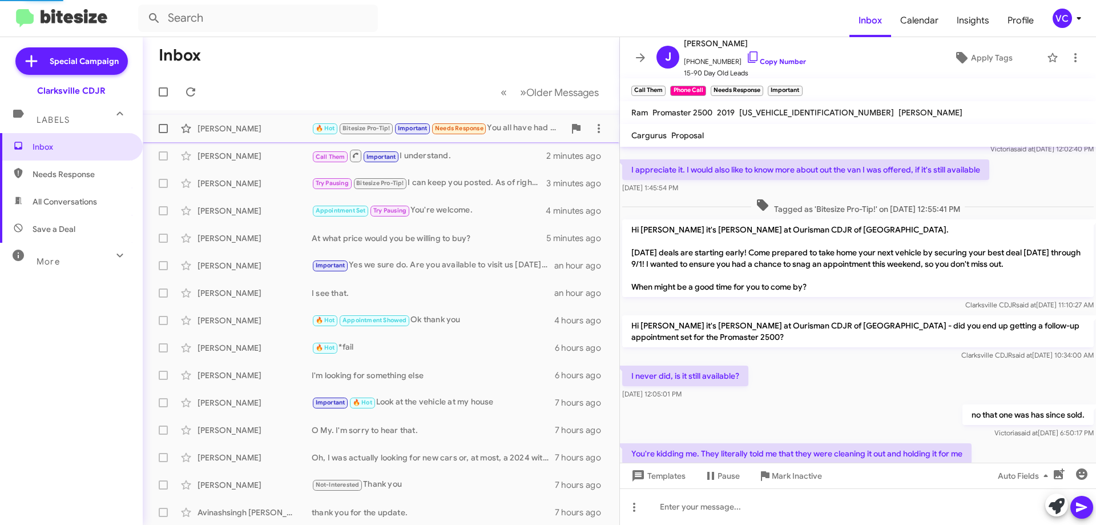
scroll to position [391, 0]
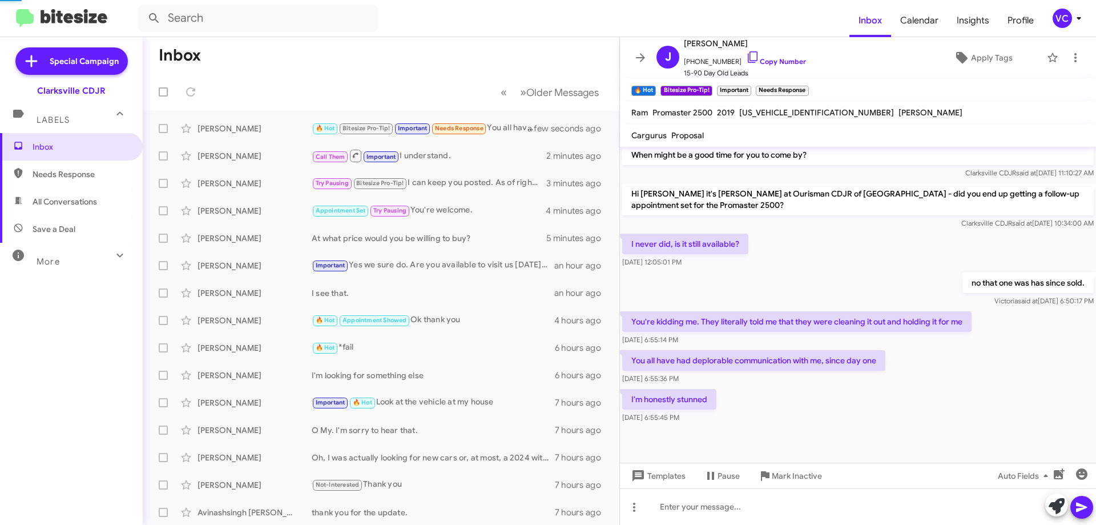
click at [783, 253] on div "I never did, is it still available? [DATE] 12:05:01 PM" at bounding box center [858, 250] width 476 height 39
drag, startPoint x: 819, startPoint y: 445, endPoint x: 827, endPoint y: 440, distance: 9.5
click at [823, 445] on div at bounding box center [858, 443] width 476 height 37
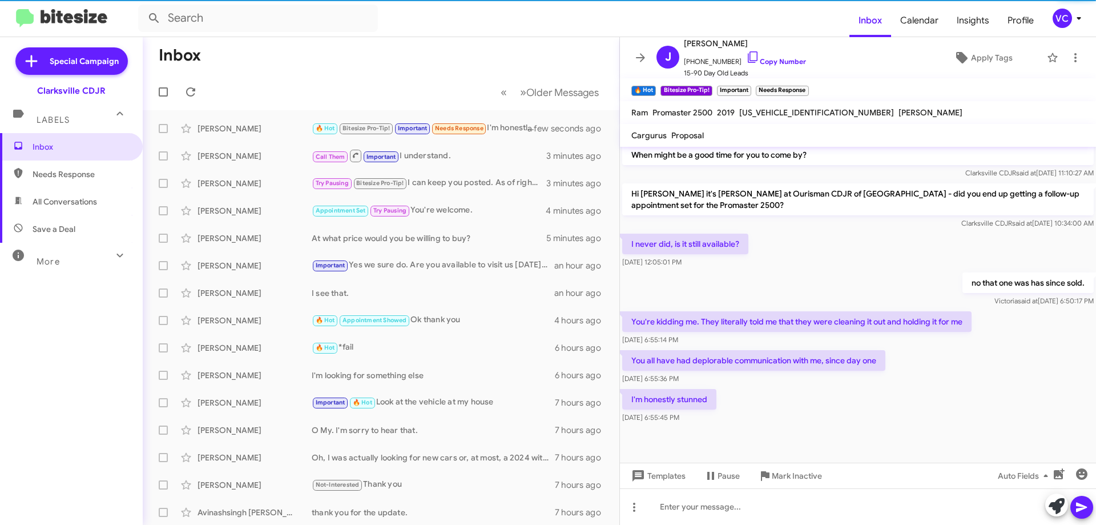
click at [839, 420] on div "I'm honestly stunned [DATE] 6:55:45 PM" at bounding box center [858, 405] width 476 height 39
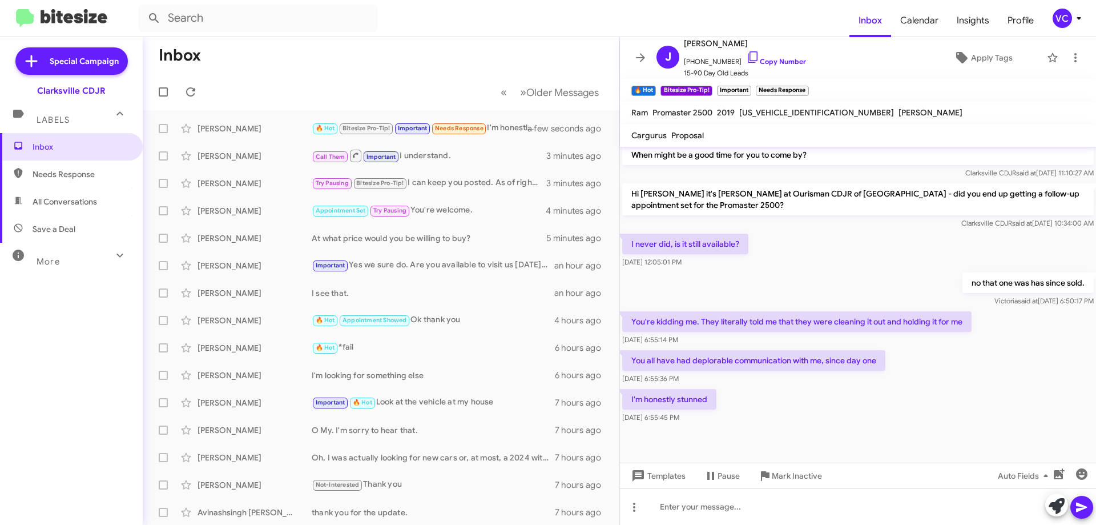
click at [854, 251] on div "I never did, is it still available? [DATE] 12:05:01 PM" at bounding box center [858, 250] width 476 height 39
click at [781, 436] on div at bounding box center [858, 443] width 476 height 37
drag, startPoint x: 719, startPoint y: 325, endPoint x: 917, endPoint y: 324, distance: 198.1
click at [907, 324] on p "You're kidding me. They literally told me that they were cleaning it out and ho…" at bounding box center [796, 321] width 349 height 21
click at [980, 355] on div "You all have had deplorable communication with me, since day one [DATE] 6:55:36…" at bounding box center [858, 367] width 476 height 39
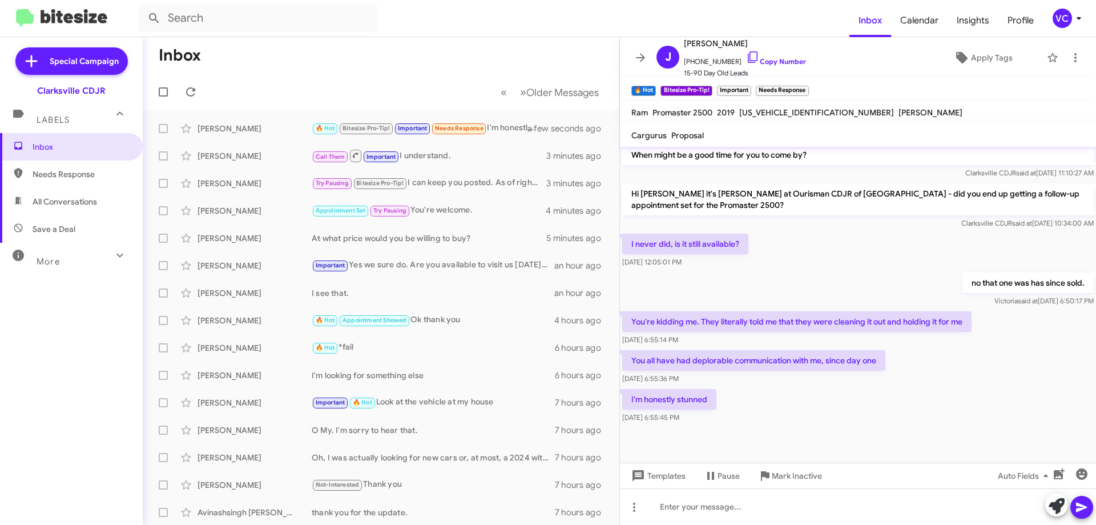
click at [904, 266] on div "I never did, is it still available? [DATE] 12:05:01 PM" at bounding box center [858, 250] width 476 height 39
drag, startPoint x: 957, startPoint y: 370, endPoint x: 926, endPoint y: 296, distance: 80.6
click at [958, 369] on div "You all have had deplorable communication with me, since day one [DATE] 6:55:36…" at bounding box center [858, 367] width 476 height 39
click at [901, 265] on div "I never did, is it still available? [DATE] 12:05:01 PM" at bounding box center [858, 250] width 476 height 39
click at [940, 327] on p "You're kidding me. They literally told me that they were cleaning it out and ho…" at bounding box center [796, 321] width 349 height 21
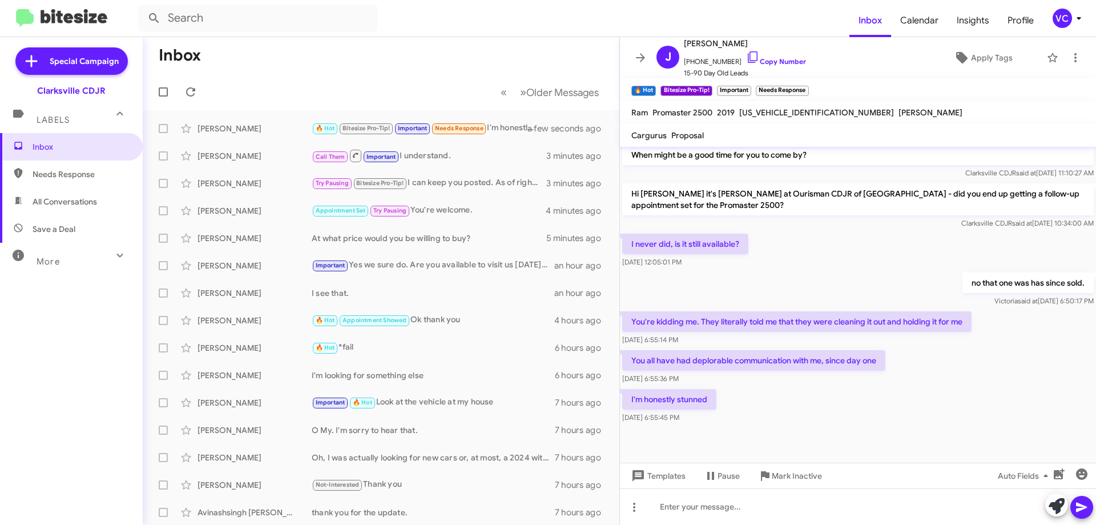
click at [944, 358] on div "You all have had deplorable communication with me, since day one [DATE] 6:55:36…" at bounding box center [858, 367] width 476 height 39
click at [765, 415] on div "I'm honestly stunned [DATE] 6:55:45 PM" at bounding box center [858, 405] width 476 height 39
click at [784, 426] on div at bounding box center [858, 443] width 476 height 37
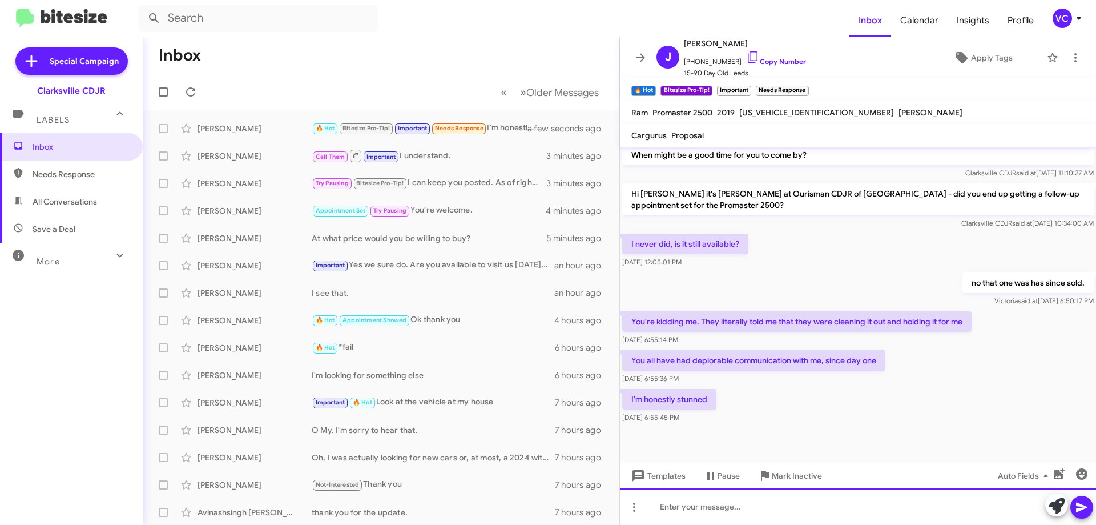
click at [765, 501] on div at bounding box center [858, 506] width 476 height 37
click at [703, 516] on div at bounding box center [858, 506] width 476 height 37
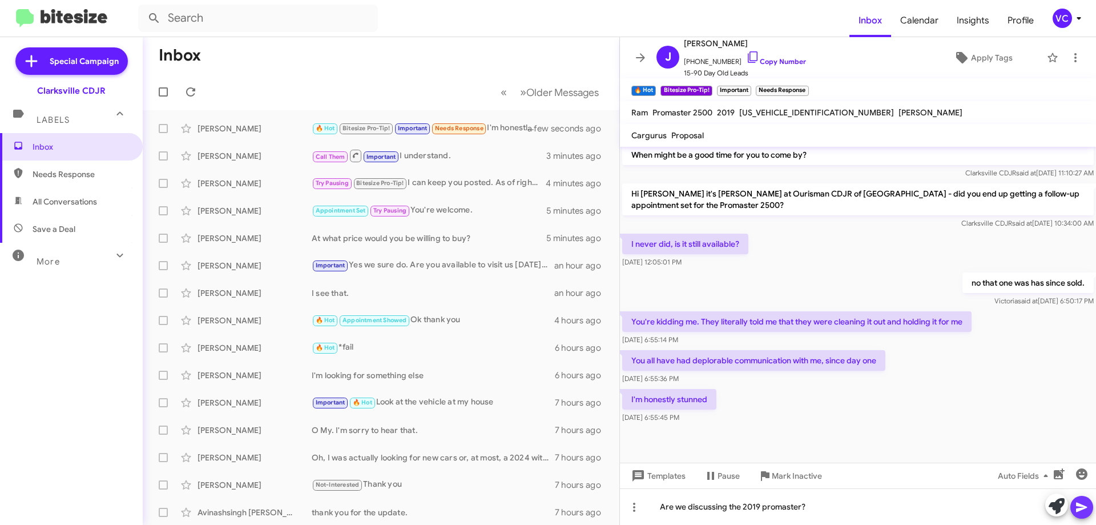
click at [1076, 509] on icon at bounding box center [1082, 507] width 14 height 14
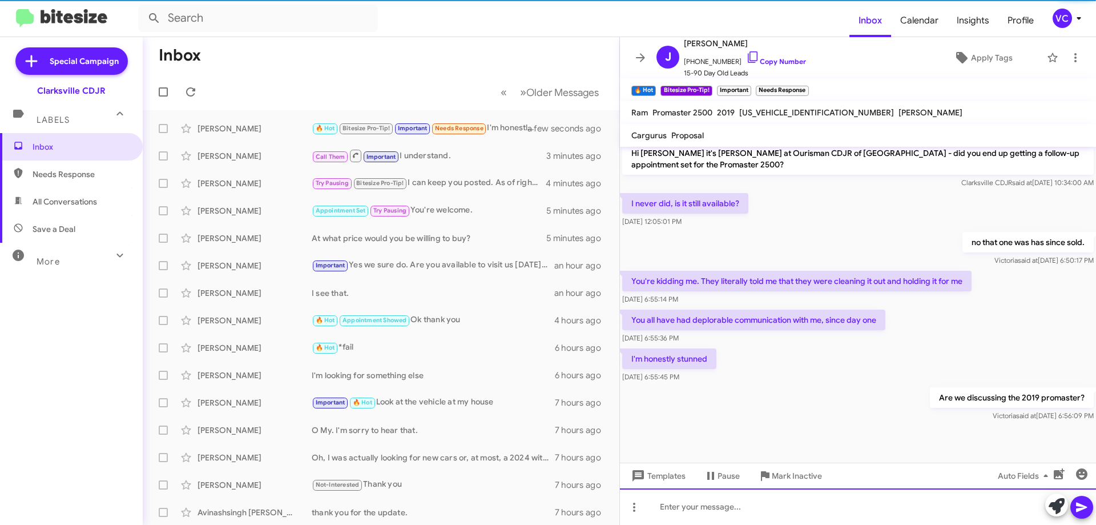
scroll to position [433, 0]
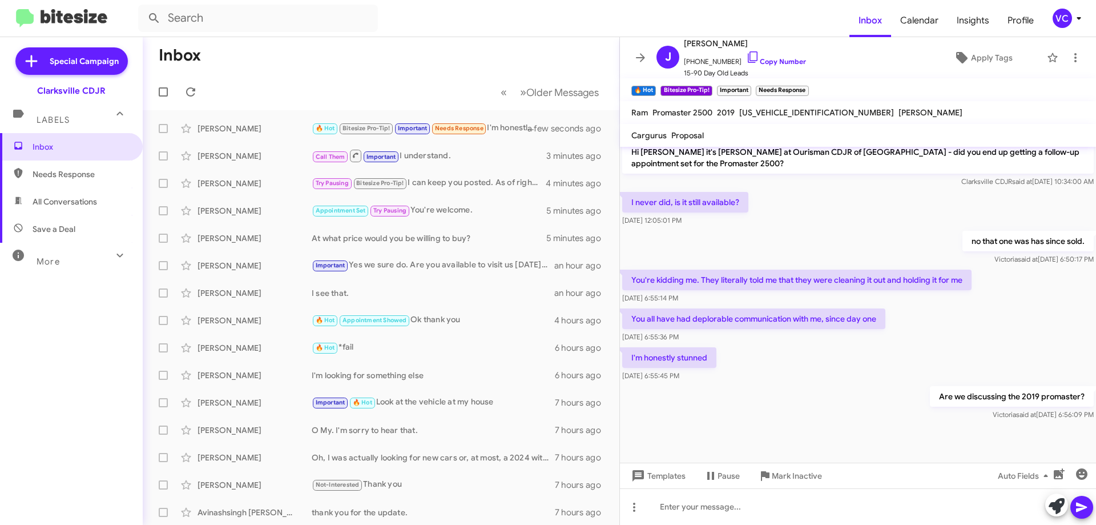
drag, startPoint x: 876, startPoint y: 353, endPoint x: 906, endPoint y: 341, distance: 32.0
click at [877, 352] on div "I'm honestly stunned [DATE] 6:55:45 PM" at bounding box center [858, 364] width 476 height 39
click at [916, 348] on div "I'm honestly stunned [DATE] 6:55:45 PM" at bounding box center [858, 364] width 476 height 39
drag, startPoint x: 936, startPoint y: 343, endPoint x: 607, endPoint y: 120, distance: 397.2
click at [937, 342] on div "You all have had deplorable communication with me, since day one [DATE] 6:55:36…" at bounding box center [858, 325] width 476 height 39
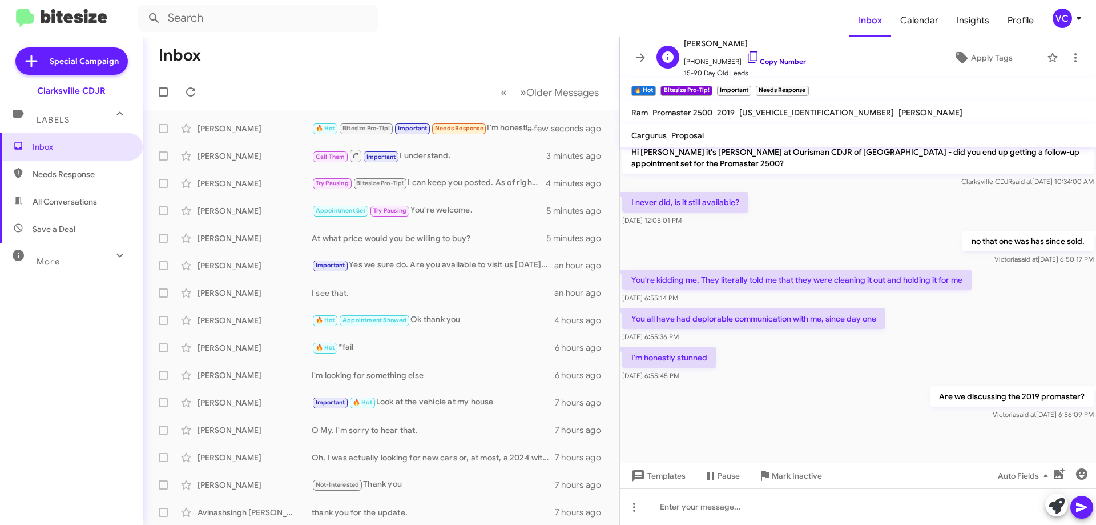
click at [763, 63] on link "Copy Number" at bounding box center [776, 61] width 60 height 9
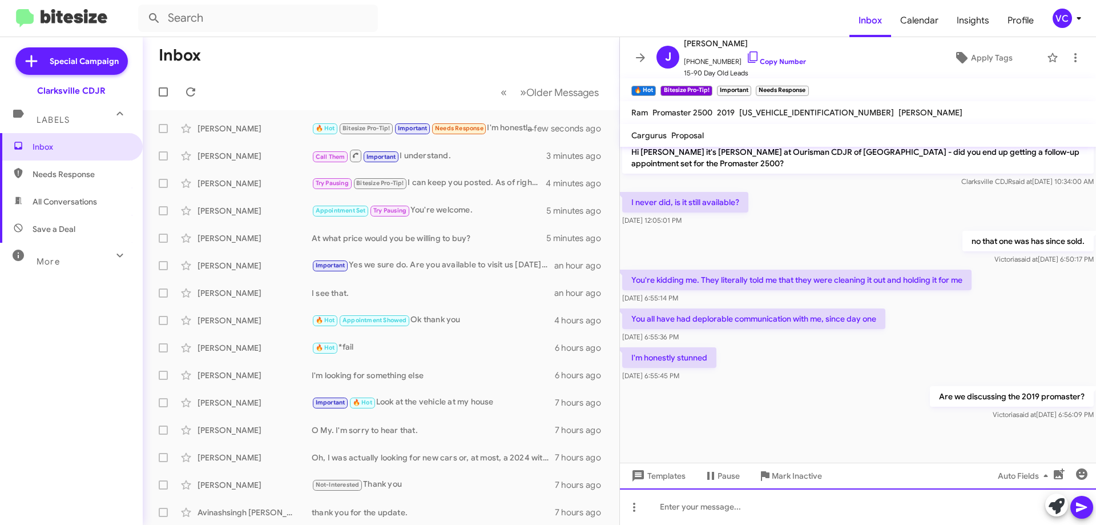
click at [730, 512] on div at bounding box center [858, 506] width 476 height 37
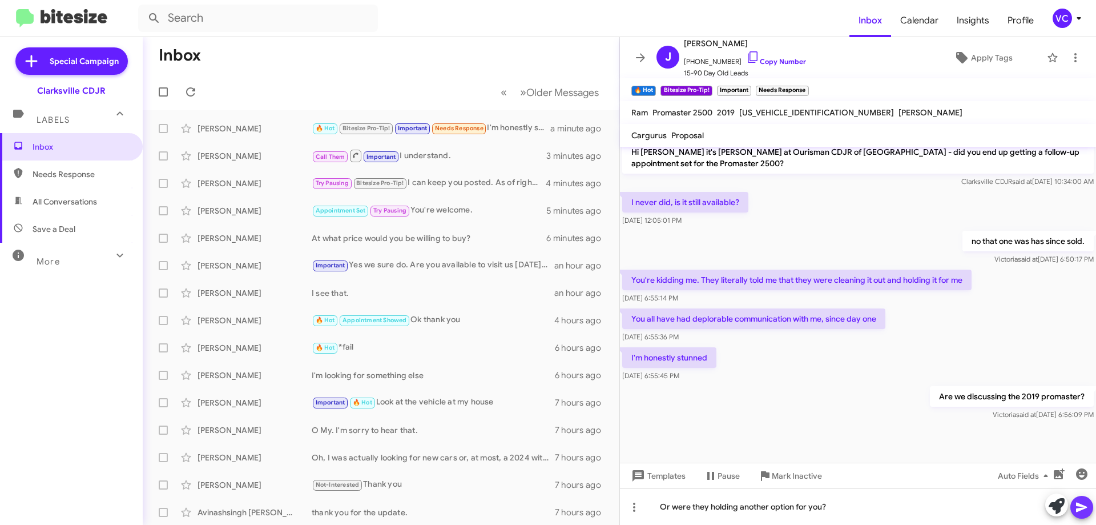
click at [1079, 510] on icon at bounding box center [1081, 507] width 11 height 10
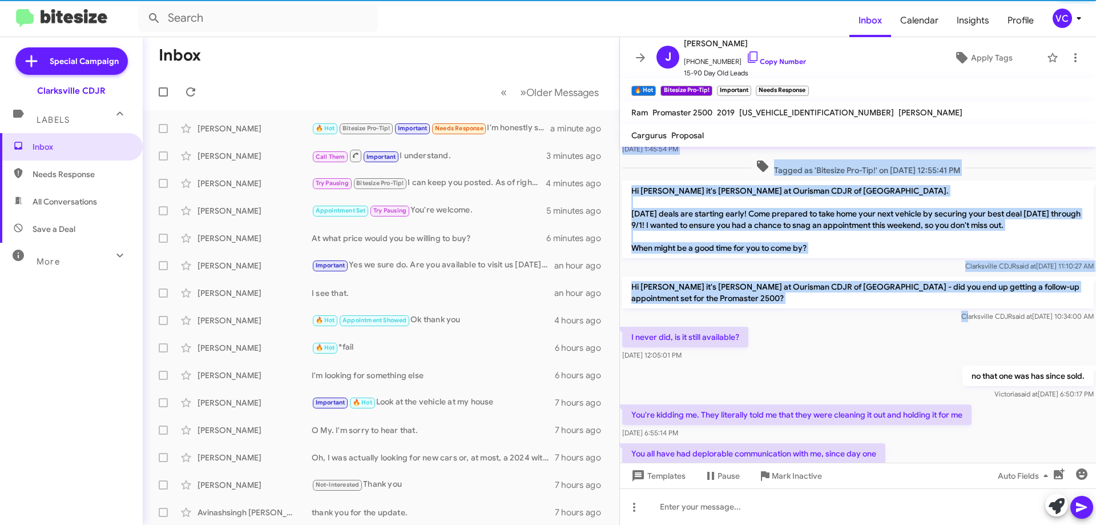
click at [920, 366] on div "Hi [PERSON_NAME] this is [PERSON_NAME], Internet Director at Ourisman CDJR of […" at bounding box center [858, 222] width 476 height 747
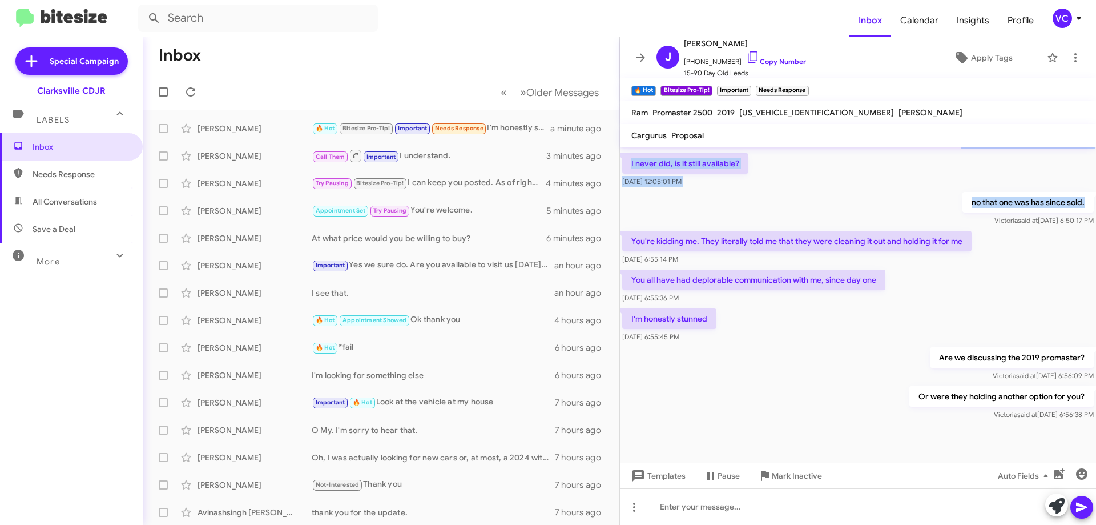
scroll to position [474, 0]
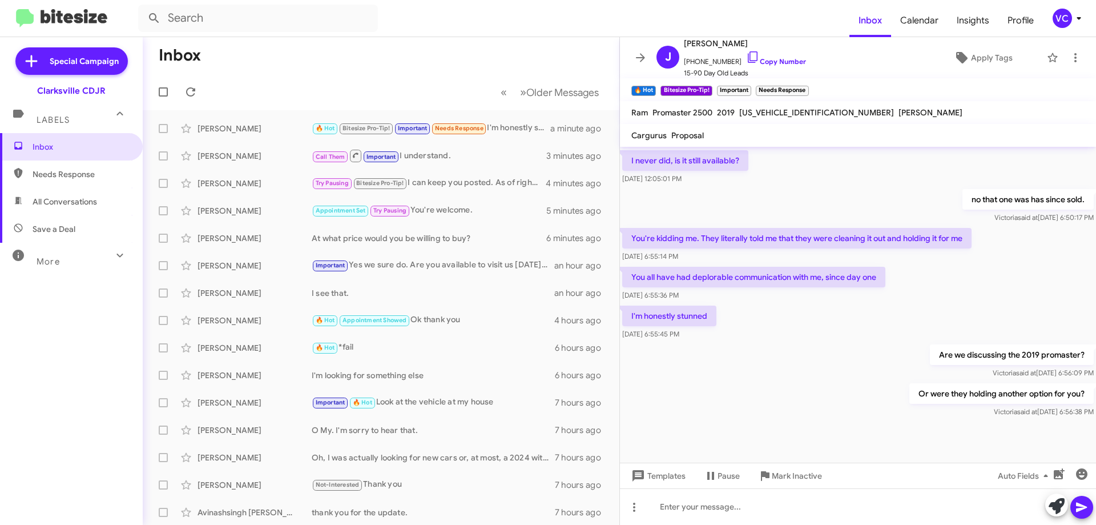
click at [849, 390] on div "Or were they holding another option for you? [PERSON_NAME] said at [DATE] 6:56:…" at bounding box center [858, 400] width 476 height 39
click at [808, 410] on div "Or were they holding another option for you? [PERSON_NAME] said at [DATE] 6:56:…" at bounding box center [858, 400] width 476 height 39
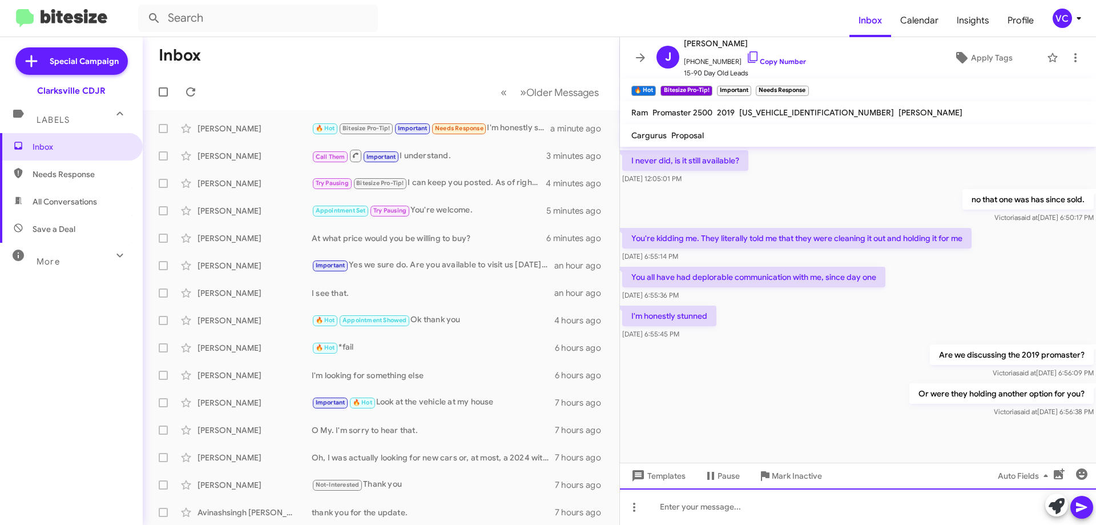
click at [715, 514] on div at bounding box center [858, 506] width 476 height 37
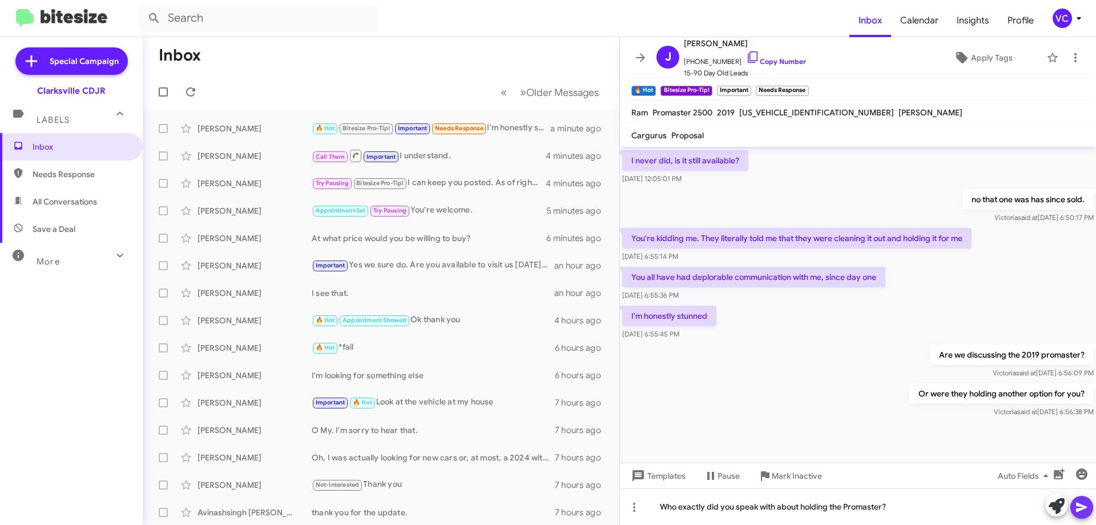
click at [1082, 505] on icon at bounding box center [1081, 507] width 11 height 10
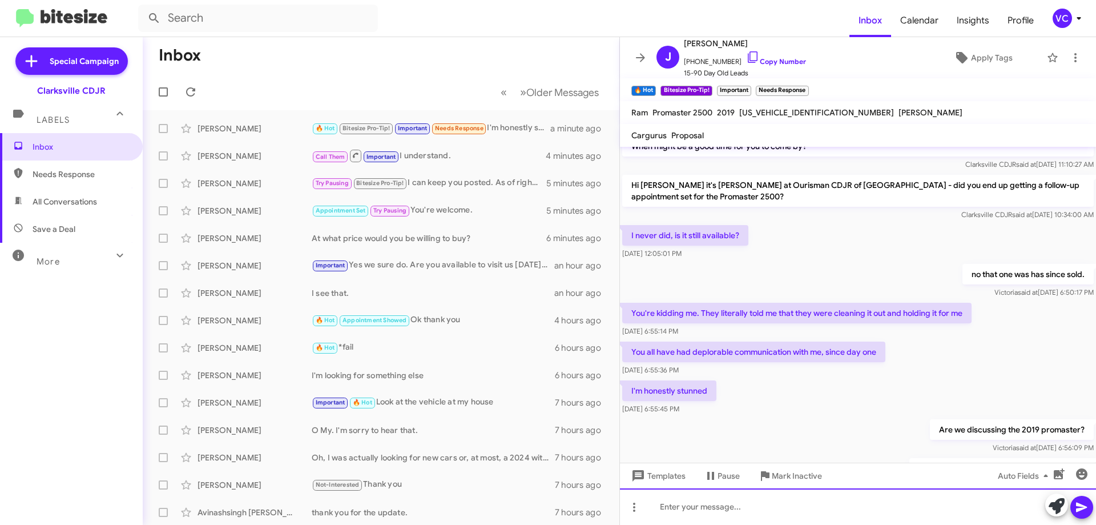
scroll to position [516, 0]
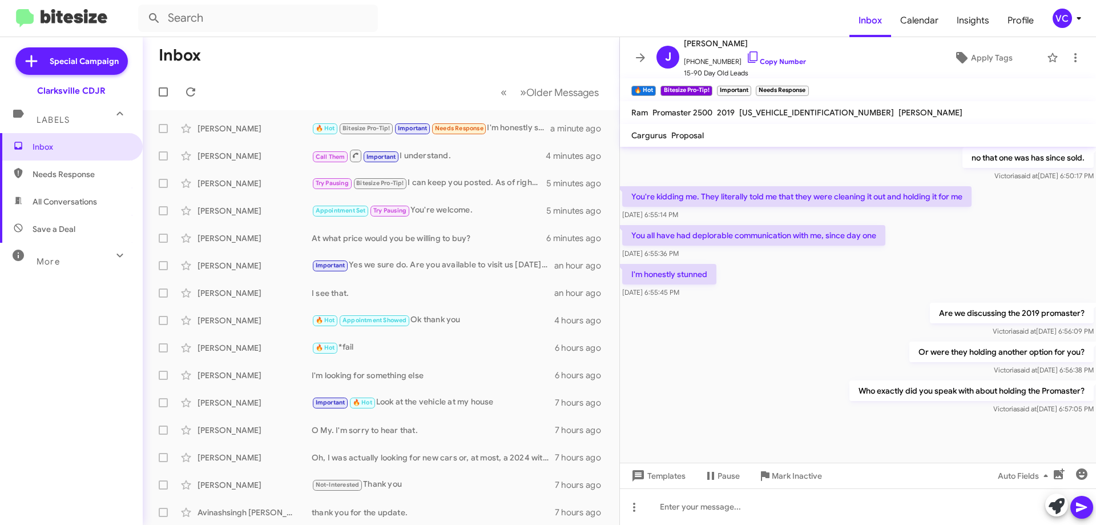
click at [740, 373] on div "Or were they holding another option for you? [PERSON_NAME] said at [DATE] 6:56:…" at bounding box center [858, 358] width 476 height 39
click at [188, 92] on icon at bounding box center [191, 92] width 14 height 14
click at [337, 59] on mat-toolbar-row "Inbox" at bounding box center [381, 55] width 477 height 37
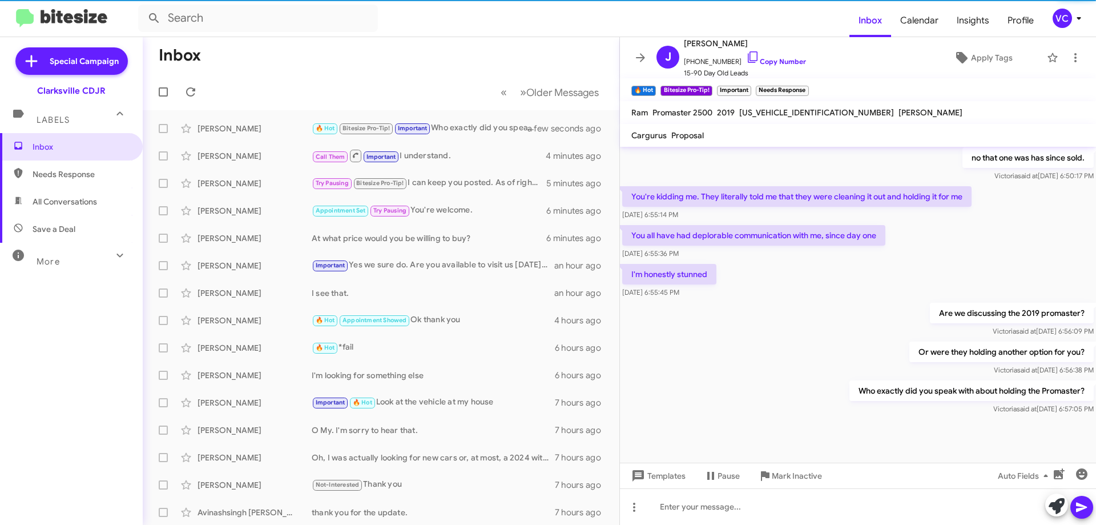
click at [456, 33] on mat-toolbar "Inbox Calendar Insights Profile VC" at bounding box center [548, 18] width 1096 height 37
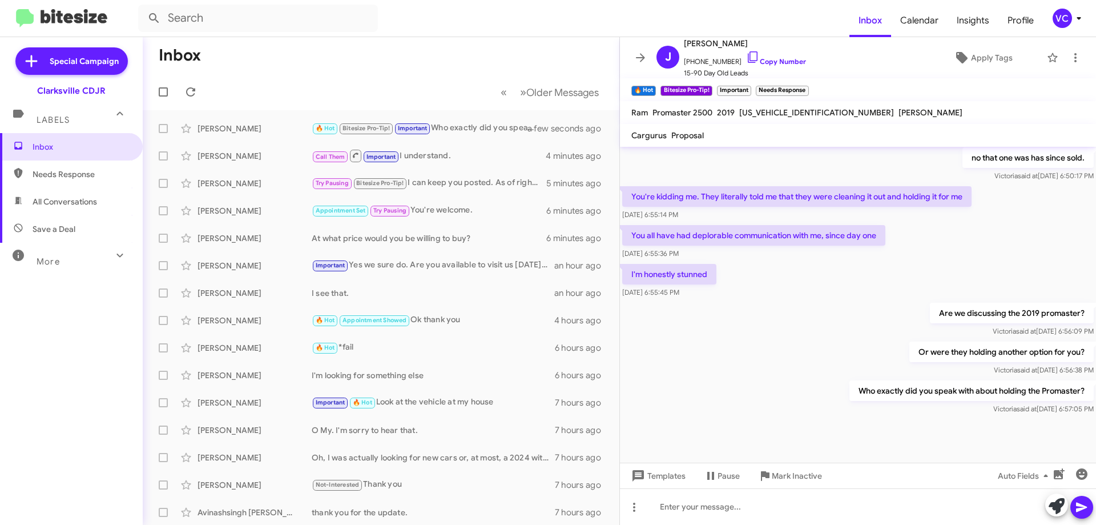
drag, startPoint x: 710, startPoint y: 308, endPoint x: 756, endPoint y: 326, distance: 49.0
click at [718, 308] on div "Are we discussing the 2019 promaster? [PERSON_NAME] said at [DATE] 6:56:09 PM" at bounding box center [858, 319] width 476 height 39
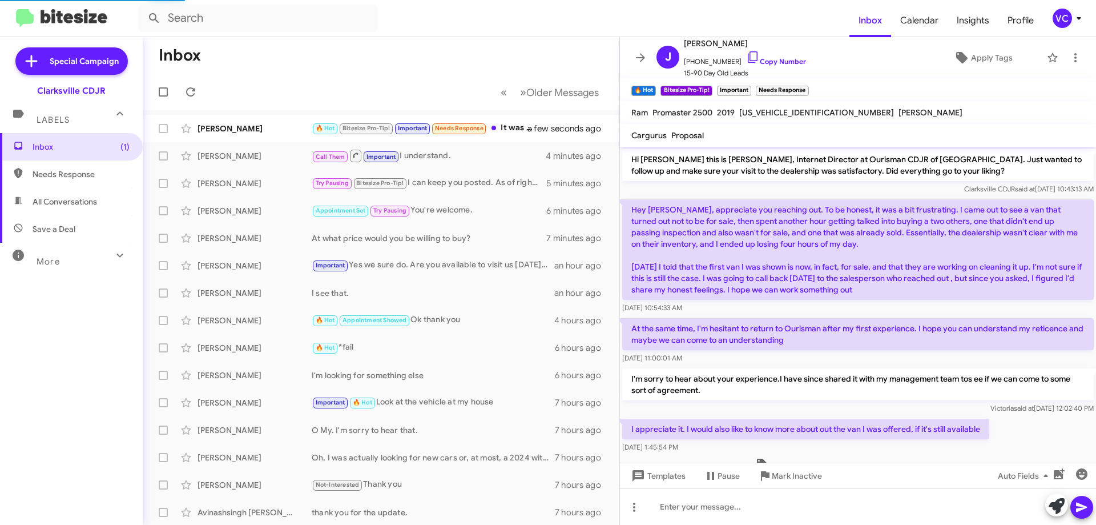
scroll to position [611, 0]
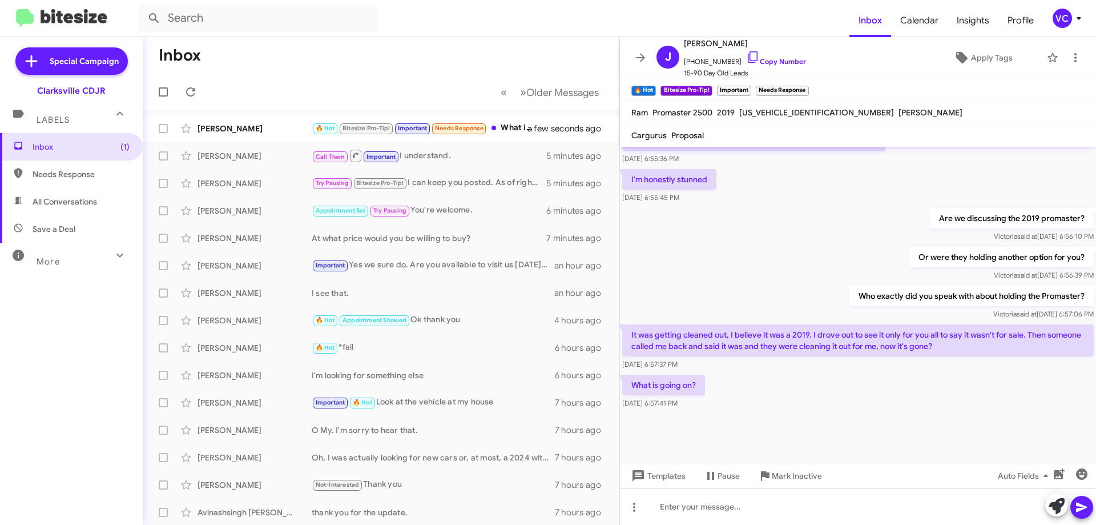
click at [829, 402] on div "What is going on? [DATE] 6:57:41 PM" at bounding box center [858, 391] width 476 height 39
click at [817, 401] on div "What is going on? [DATE] 6:57:41 PM" at bounding box center [858, 391] width 476 height 39
click at [762, 261] on div "Or were they holding another option for you? [PERSON_NAME] said at [DATE] 6:56:…" at bounding box center [858, 263] width 476 height 39
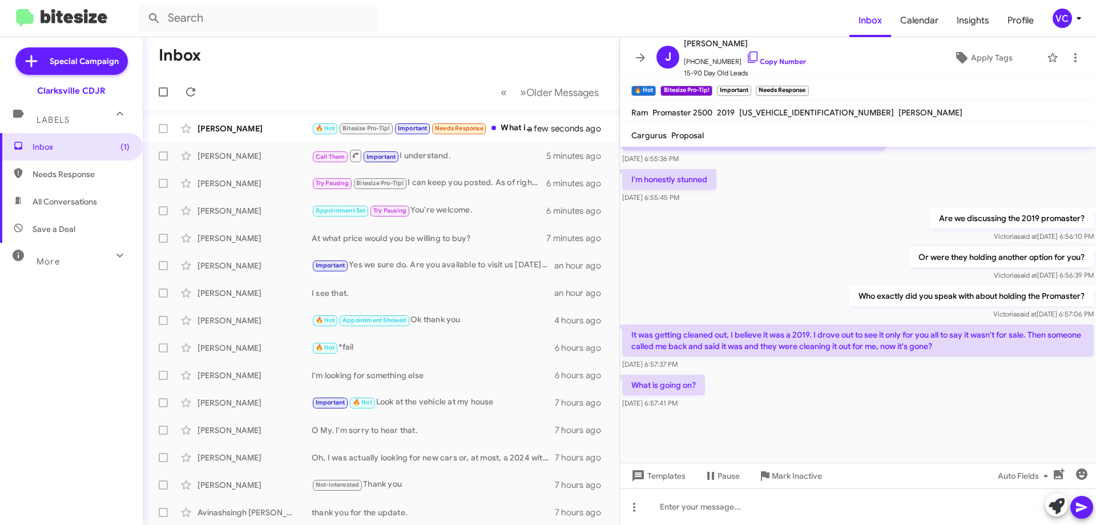
click at [792, 381] on div "What is going on? [DATE] 6:57:41 PM" at bounding box center [858, 391] width 476 height 39
click at [811, 369] on div "[DATE] 6:57:37 PM" at bounding box center [858, 363] width 472 height 11
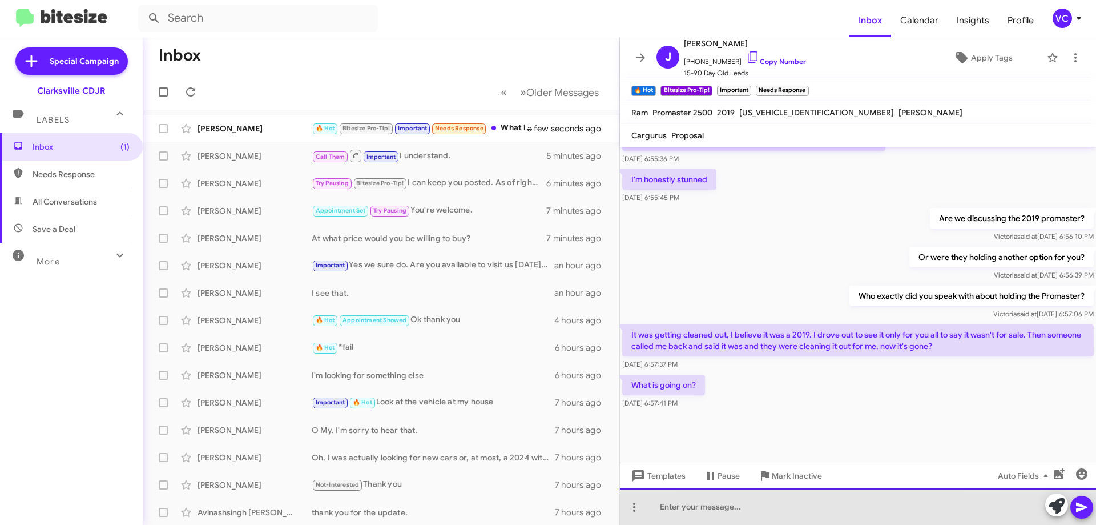
click at [813, 502] on div at bounding box center [858, 506] width 476 height 37
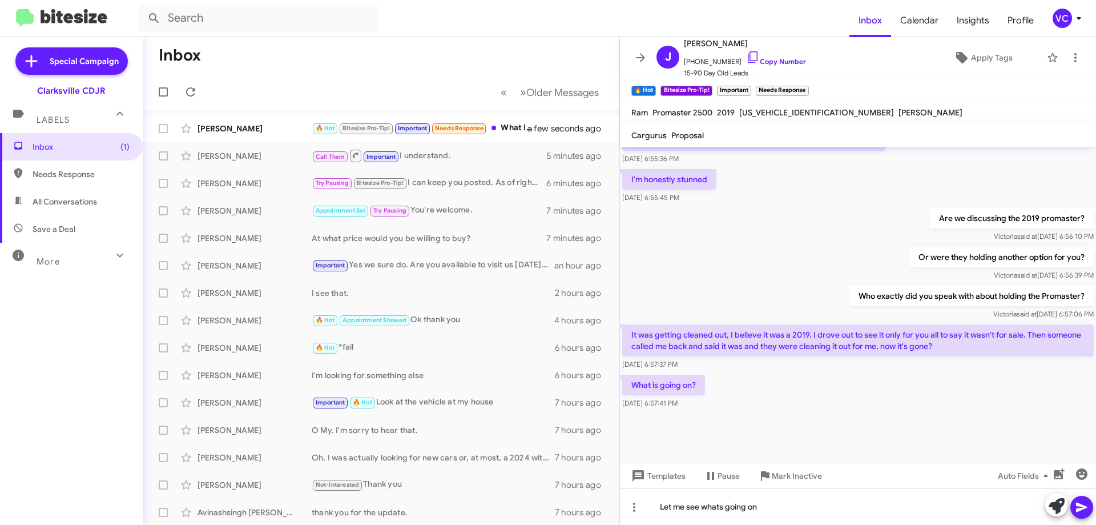
click at [840, 398] on div "What is going on? [DATE] 6:57:41 PM" at bounding box center [858, 391] width 476 height 39
click at [986, 428] on div at bounding box center [858, 436] width 476 height 51
drag, startPoint x: 884, startPoint y: 377, endPoint x: 1004, endPoint y: 474, distance: 154.2
click at [885, 382] on div "What is going on? [DATE] 6:57:41 PM" at bounding box center [858, 391] width 476 height 39
click at [1074, 514] on button at bounding box center [1081, 507] width 23 height 23
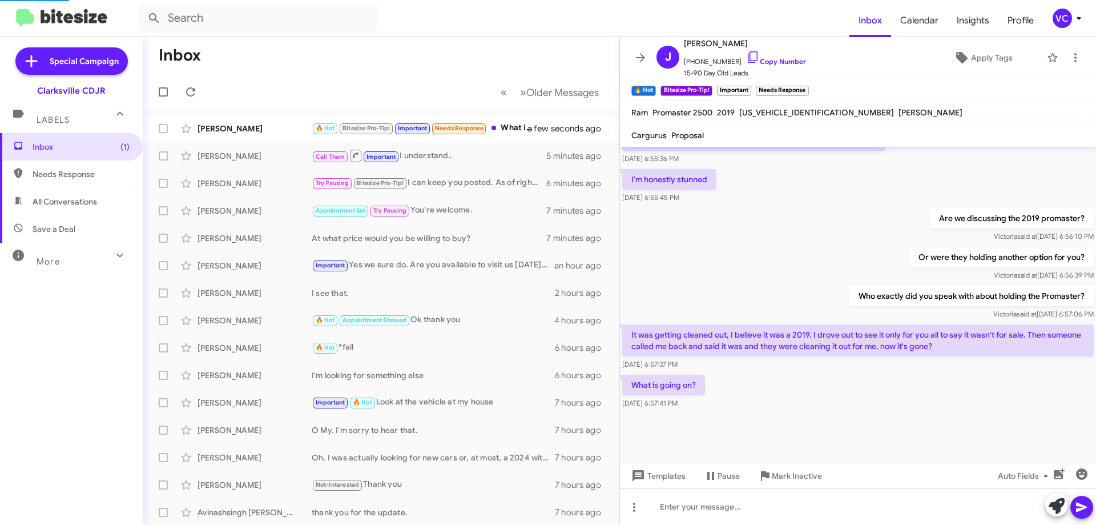
scroll to position [0, 0]
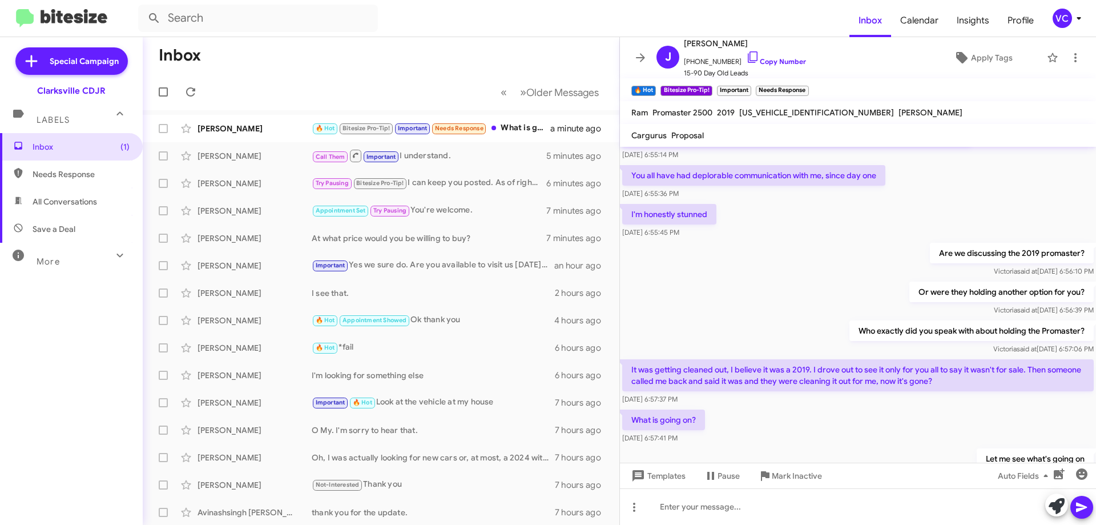
scroll to position [652, 0]
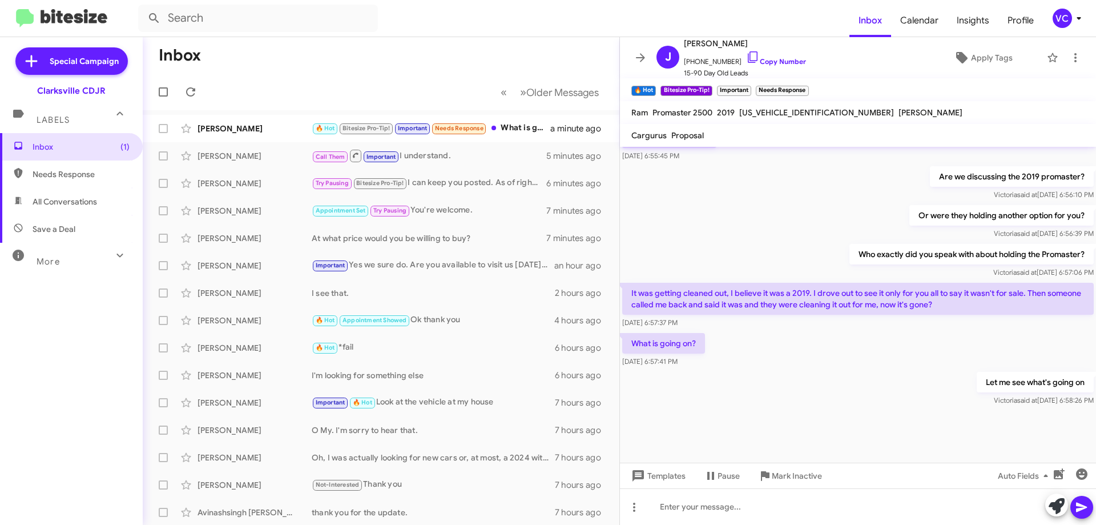
drag, startPoint x: 836, startPoint y: 372, endPoint x: 795, endPoint y: 366, distance: 41.0
click at [833, 380] on div "Let me see what's going on [PERSON_NAME] said at [DATE] 6:58:26 PM" at bounding box center [858, 388] width 476 height 39
click at [794, 210] on div "Or were they holding another option for you? [PERSON_NAME] said at [DATE] 6:56:…" at bounding box center [858, 222] width 476 height 39
click at [309, 126] on div "[PERSON_NAME]" at bounding box center [255, 128] width 114 height 11
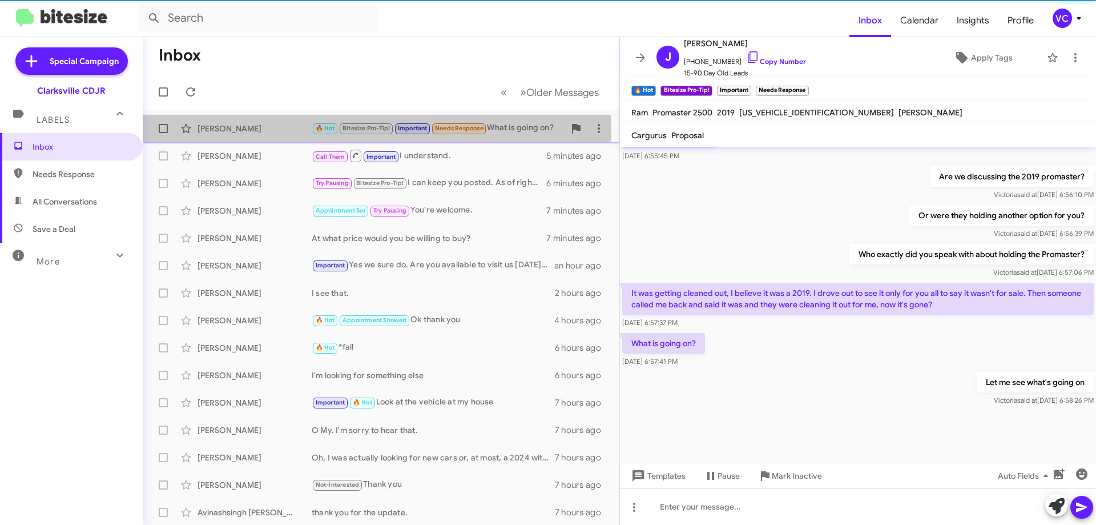
click at [304, 133] on div "[PERSON_NAME]" at bounding box center [255, 128] width 114 height 11
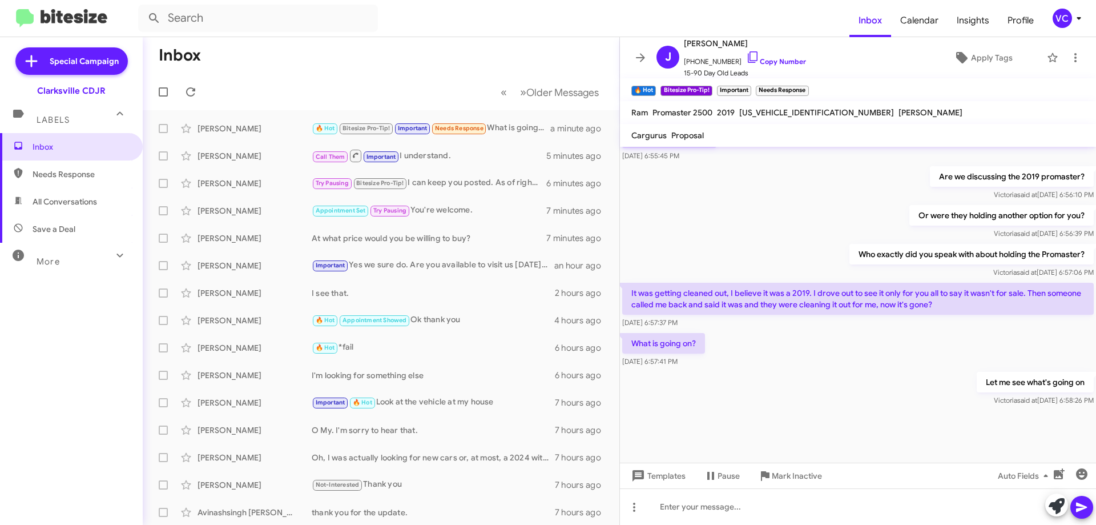
click at [346, 54] on mat-toolbar-row "Inbox" at bounding box center [381, 55] width 477 height 37
click at [187, 90] on icon at bounding box center [191, 92] width 14 height 14
click at [373, 55] on mat-toolbar-row "Inbox" at bounding box center [381, 55] width 477 height 37
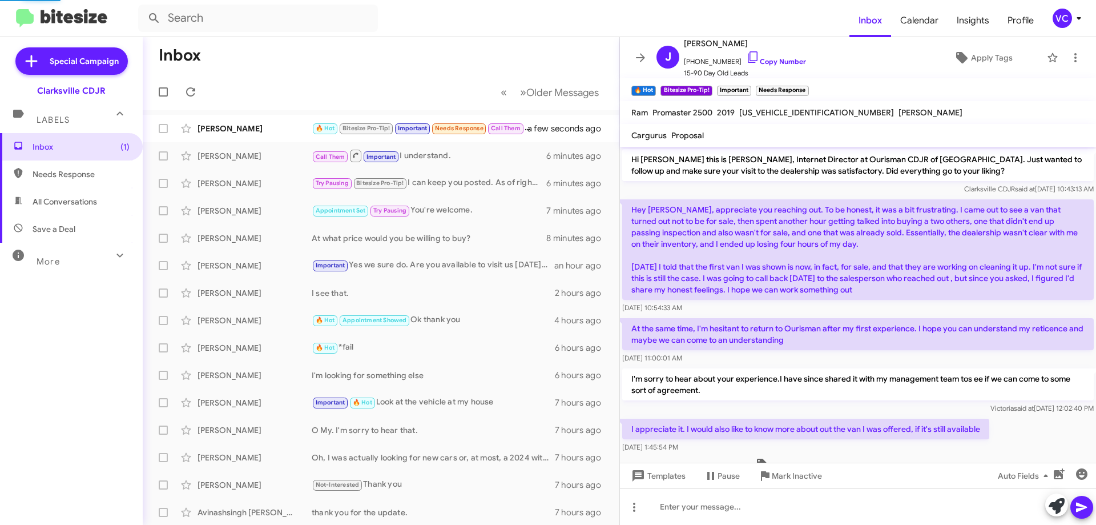
drag, startPoint x: 371, startPoint y: 73, endPoint x: 404, endPoint y: 84, distance: 34.8
click at [384, 77] on mat-toolbar "Inbox « Previous » Next Older Messages" at bounding box center [381, 73] width 477 height 73
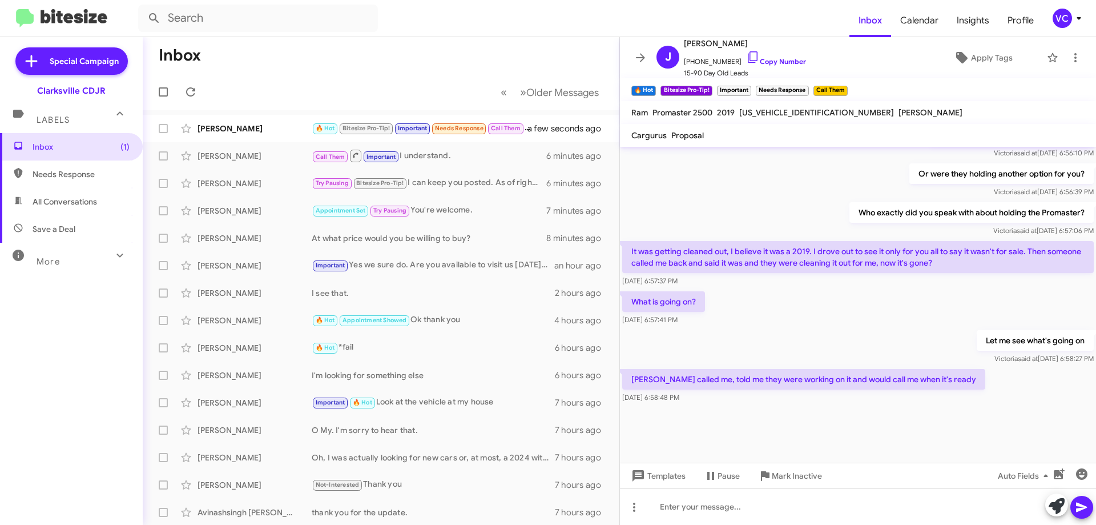
drag, startPoint x: 826, startPoint y: 397, endPoint x: 813, endPoint y: 321, distance: 77.1
click at [827, 396] on div "[DATE] 6:58:48 PM" at bounding box center [803, 397] width 363 height 11
click at [813, 320] on div "What is going on? [DATE] 6:57:41 PM" at bounding box center [858, 308] width 476 height 39
click at [869, 418] on div at bounding box center [858, 433] width 476 height 57
click at [867, 332] on div "Let me see what's going on [PERSON_NAME] said at [DATE] 6:58:27 PM" at bounding box center [858, 347] width 476 height 39
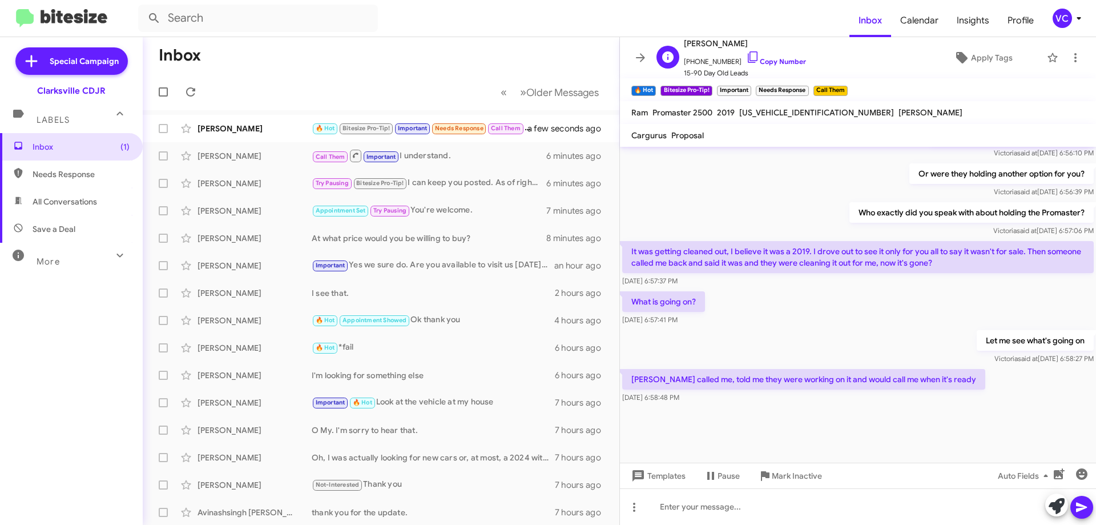
click at [755, 55] on span "[PHONE_NUMBER] Copy Number" at bounding box center [745, 58] width 122 height 17
click at [545, 40] on mat-toolbar-row "Inbox" at bounding box center [381, 55] width 477 height 37
click at [762, 308] on div "What is going on? [DATE] 6:57:41 PM" at bounding box center [858, 308] width 476 height 39
click at [833, 311] on div "What is going on? [DATE] 6:57:41 PM" at bounding box center [858, 308] width 476 height 39
click at [815, 428] on div at bounding box center [858, 433] width 476 height 57
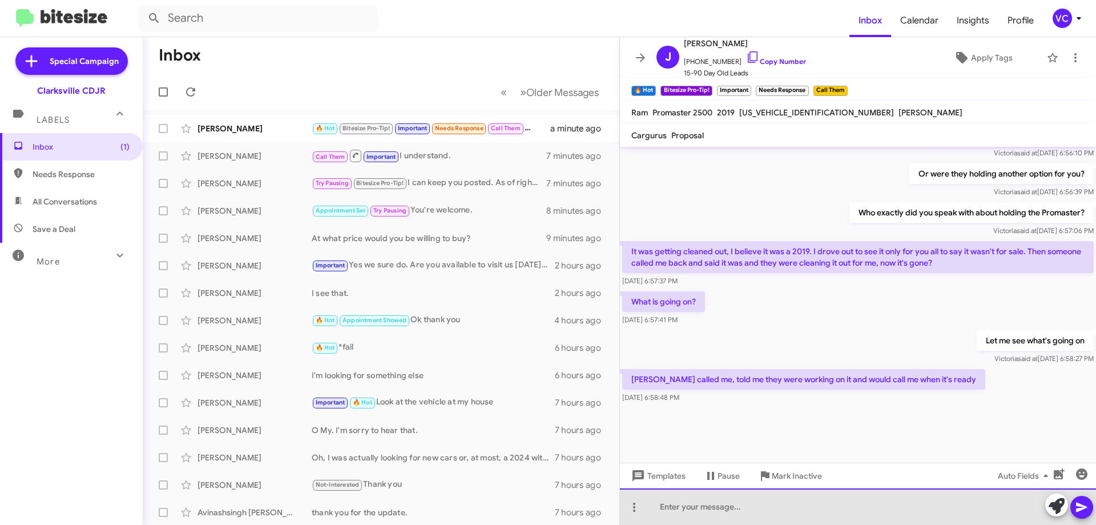
click at [775, 508] on div at bounding box center [858, 506] width 476 height 37
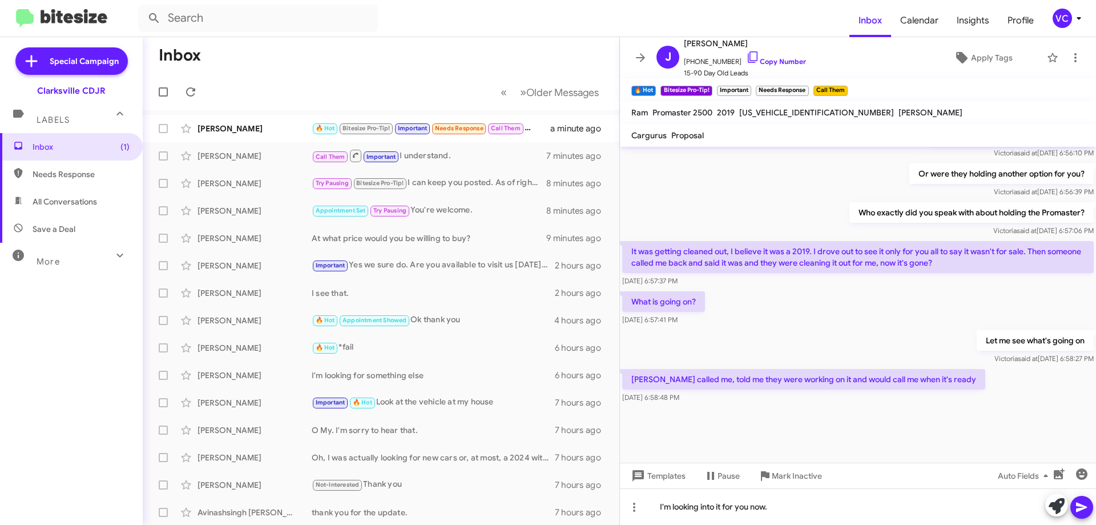
click at [1085, 505] on icon at bounding box center [1082, 507] width 14 height 14
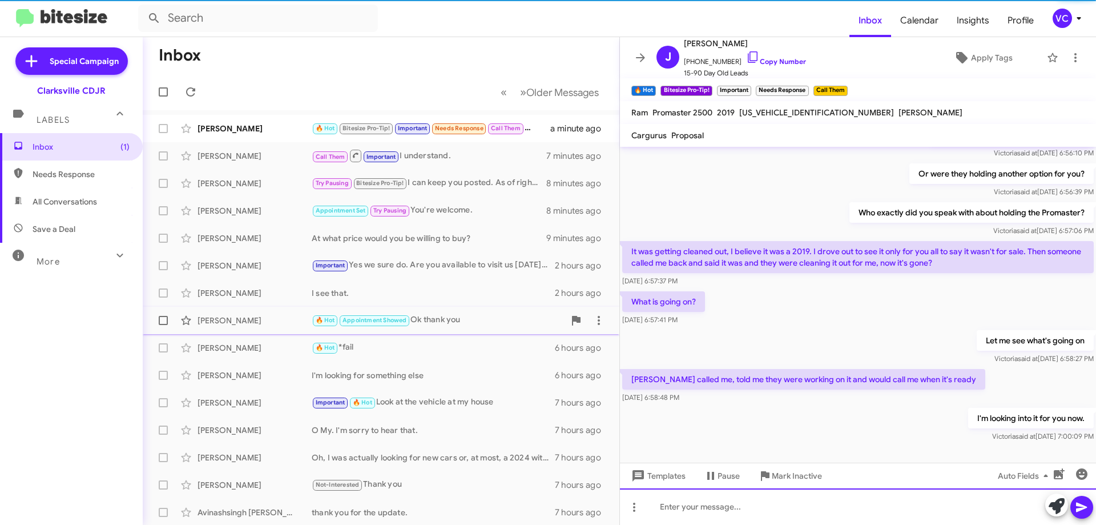
scroll to position [0, 0]
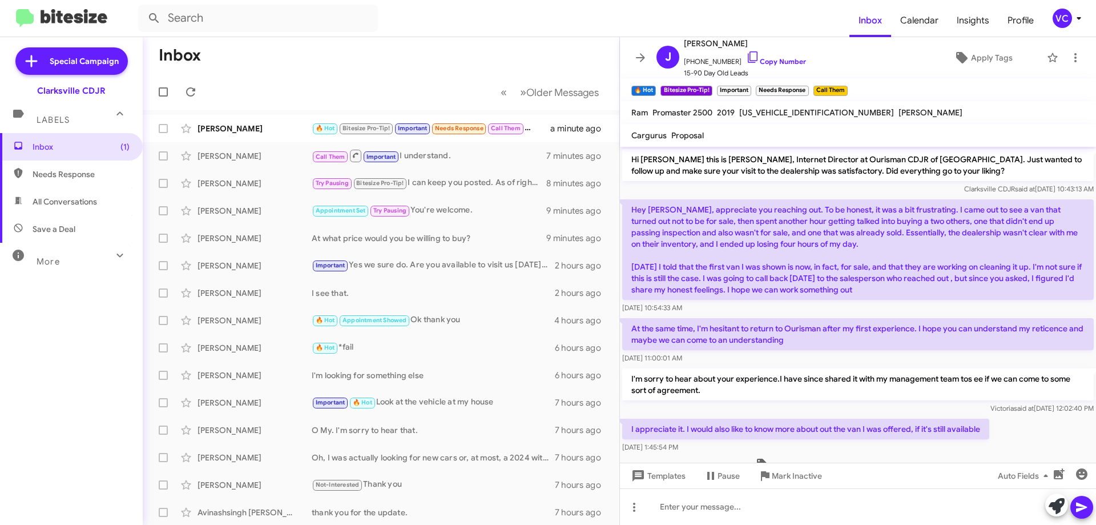
click at [416, 90] on mat-toolbar-row "« Previous » Next Older Messages" at bounding box center [381, 92] width 477 height 37
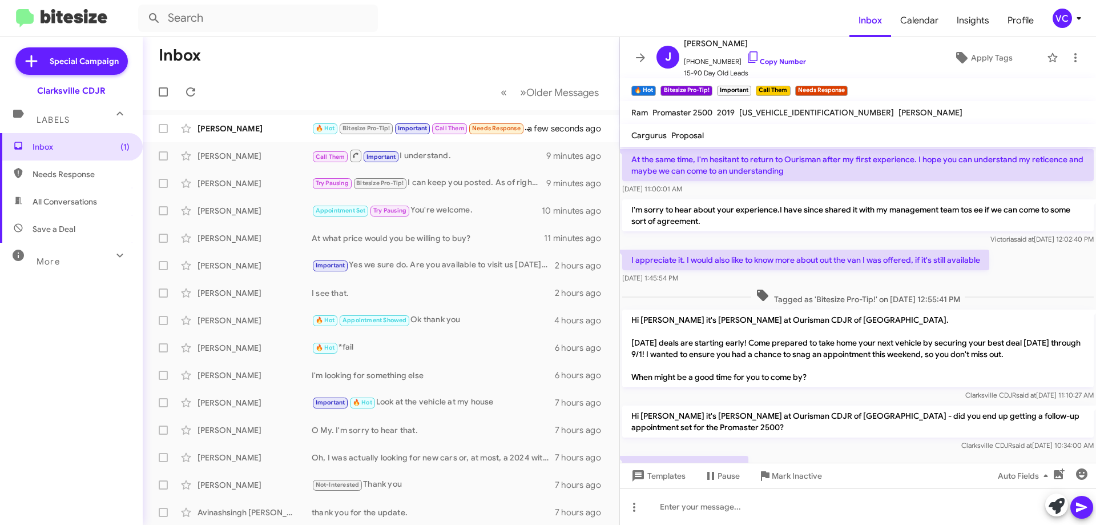
scroll to position [603, 0]
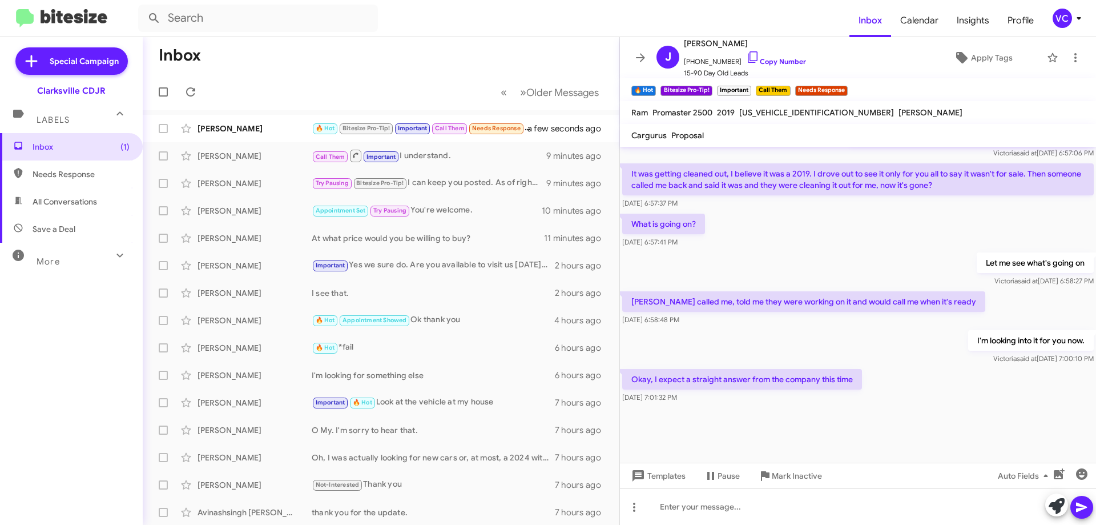
click at [830, 348] on div "I'm looking into it for you now. [PERSON_NAME] said at [DATE] 7:00:10 PM" at bounding box center [858, 347] width 476 height 39
click at [931, 384] on div "Okay, I expect a straight answer from the company this time [DATE] 7:01:32 PM" at bounding box center [858, 385] width 476 height 39
click at [938, 374] on div "Okay, I expect a straight answer from the company this time [DATE] 7:01:32 PM" at bounding box center [858, 385] width 476 height 39
drag, startPoint x: 938, startPoint y: 374, endPoint x: 948, endPoint y: 376, distance: 10.5
click at [939, 373] on div "Okay, I expect a straight answer from the company this time [DATE] 7:01:32 PM" at bounding box center [858, 385] width 476 height 39
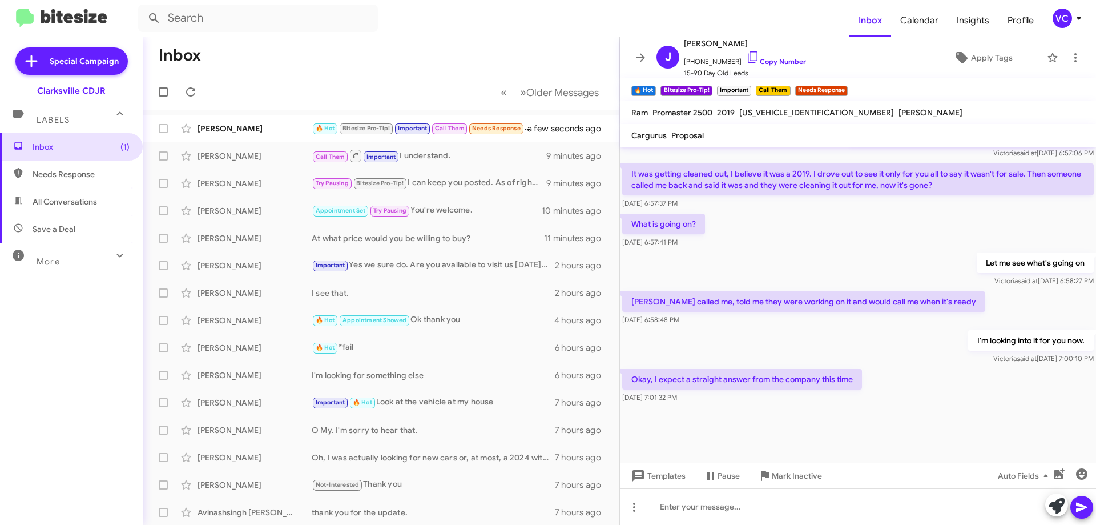
drag, startPoint x: 984, startPoint y: 380, endPoint x: 976, endPoint y: 399, distance: 21.0
click at [984, 380] on div "Okay, I expect a straight answer from the company this time [DATE] 7:01:32 PM" at bounding box center [858, 385] width 476 height 39
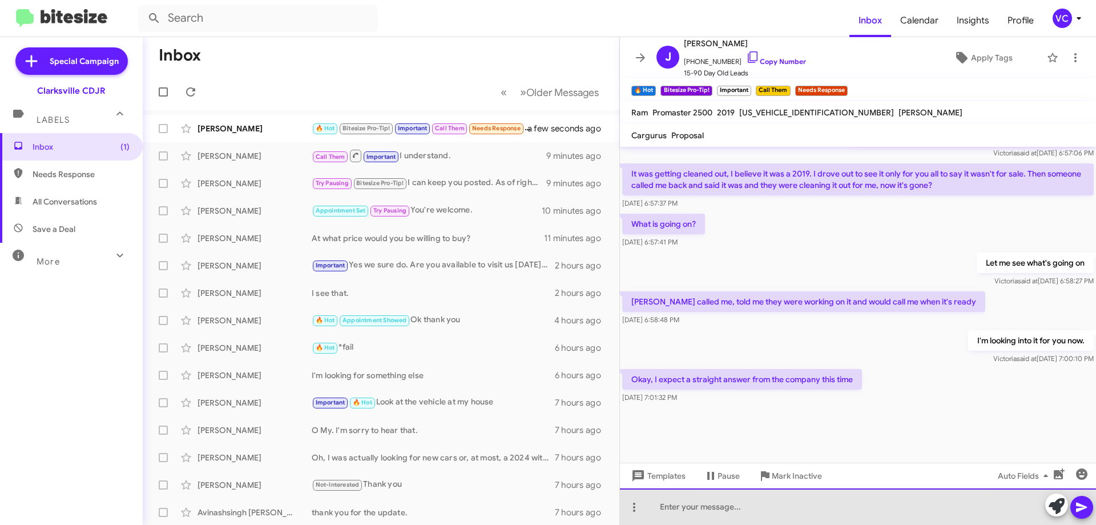
click at [825, 507] on div at bounding box center [858, 506] width 476 height 37
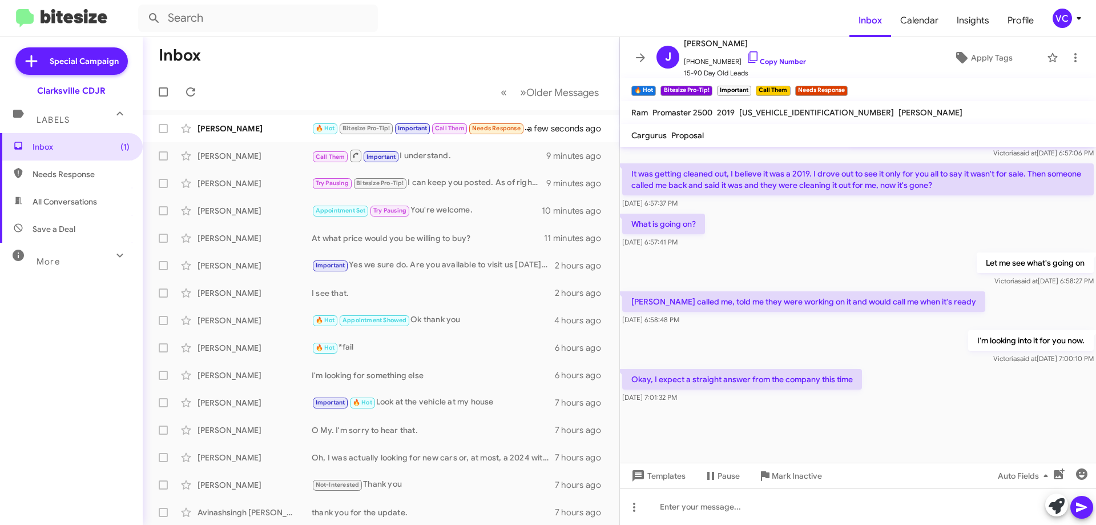
click at [984, 398] on div "Okay, I expect a straight answer from the company this time [DATE] 7:01:32 PM" at bounding box center [858, 385] width 476 height 39
click at [876, 350] on div "I'm looking into it for you now. [PERSON_NAME] said at [DATE] 7:00:10 PM" at bounding box center [858, 347] width 476 height 39
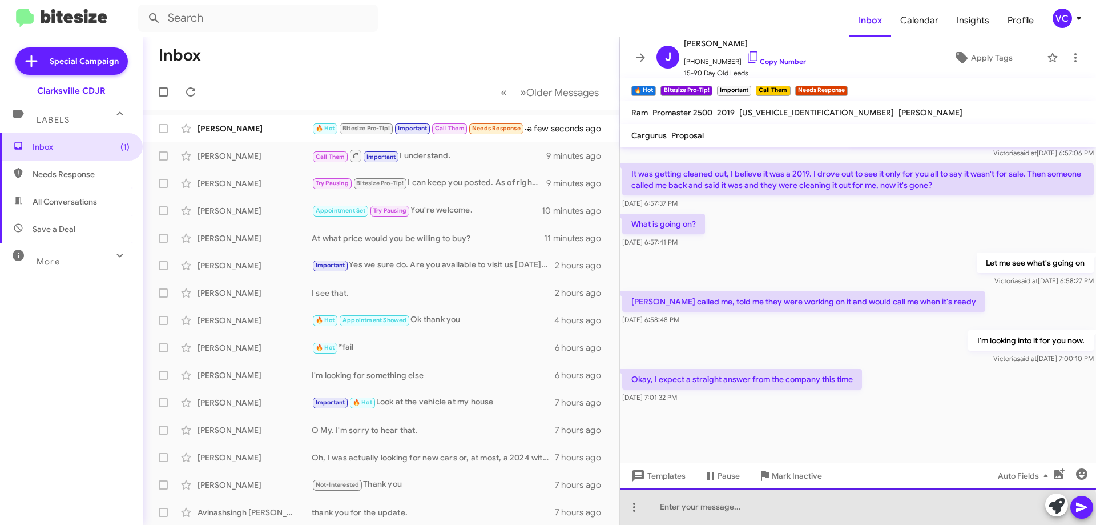
click at [759, 515] on div at bounding box center [858, 506] width 476 height 37
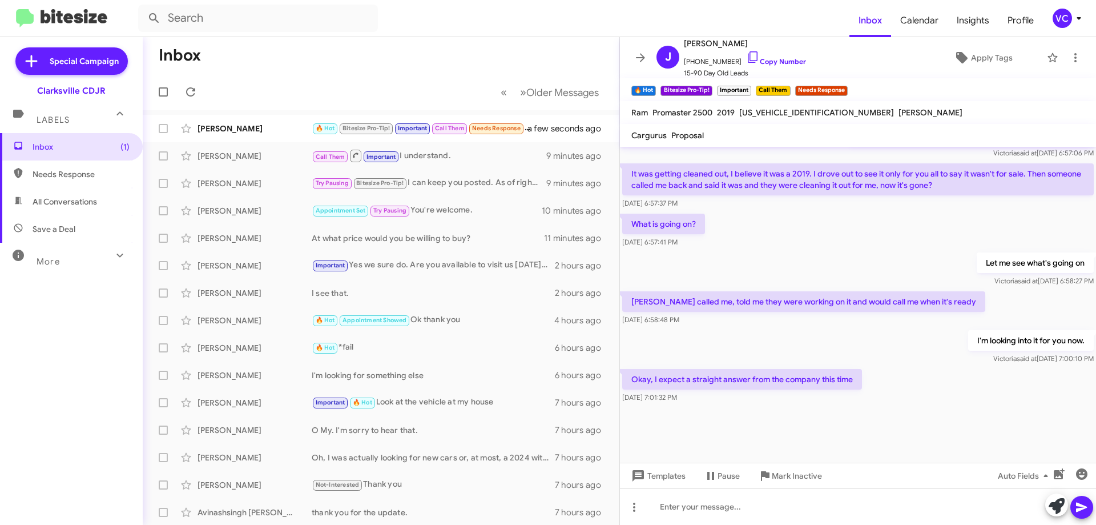
click at [362, 55] on mat-toolbar-row "Inbox" at bounding box center [381, 55] width 477 height 37
click at [872, 401] on div "Okay, I expect a straight answer from the company this time [DATE] 7:01:32 PM" at bounding box center [858, 385] width 476 height 39
